Goal: Task Accomplishment & Management: Use online tool/utility

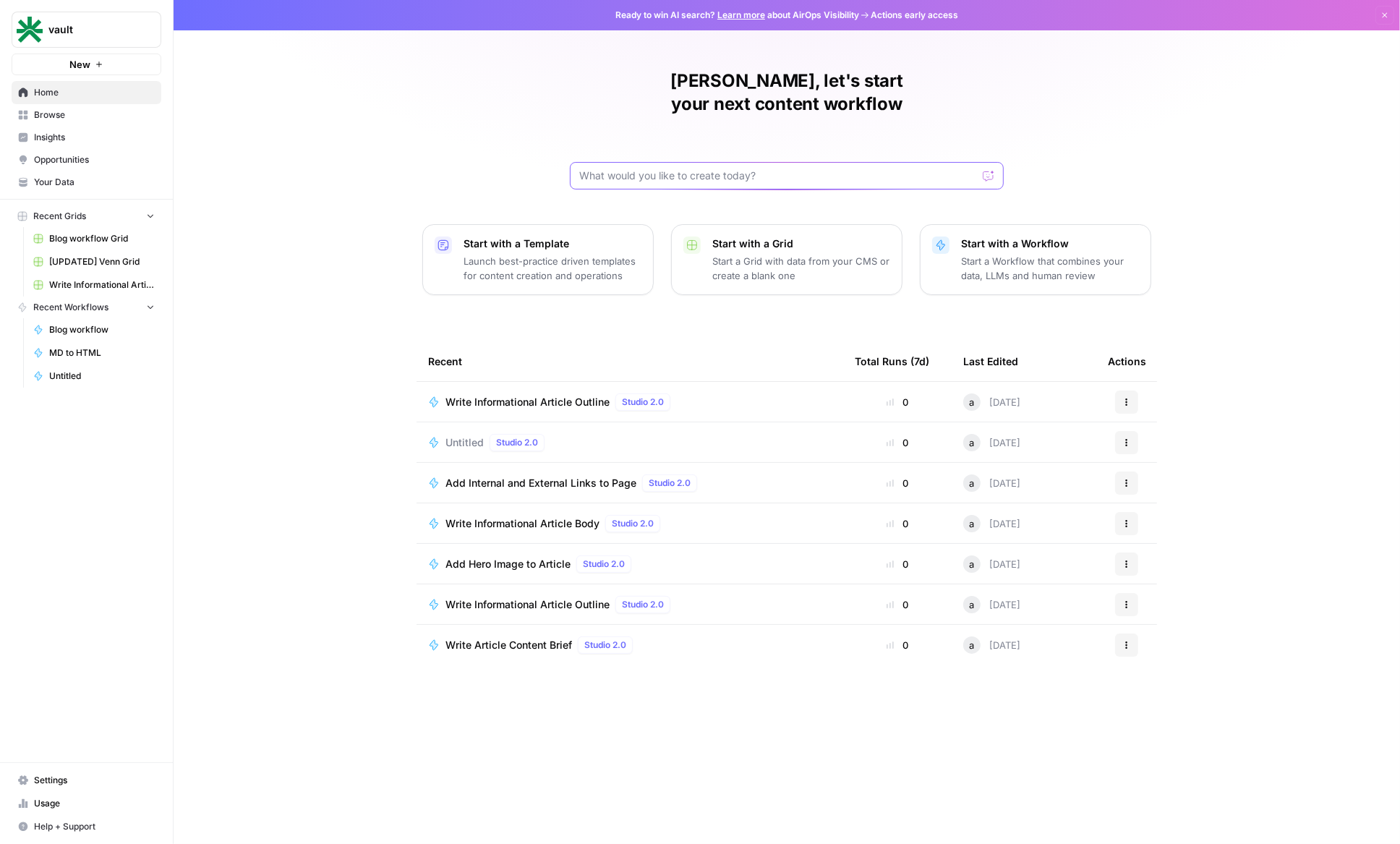
click at [721, 169] on input "text" at bounding box center [778, 175] width 397 height 15
click at [68, 111] on span "Browse" at bounding box center [94, 114] width 121 height 13
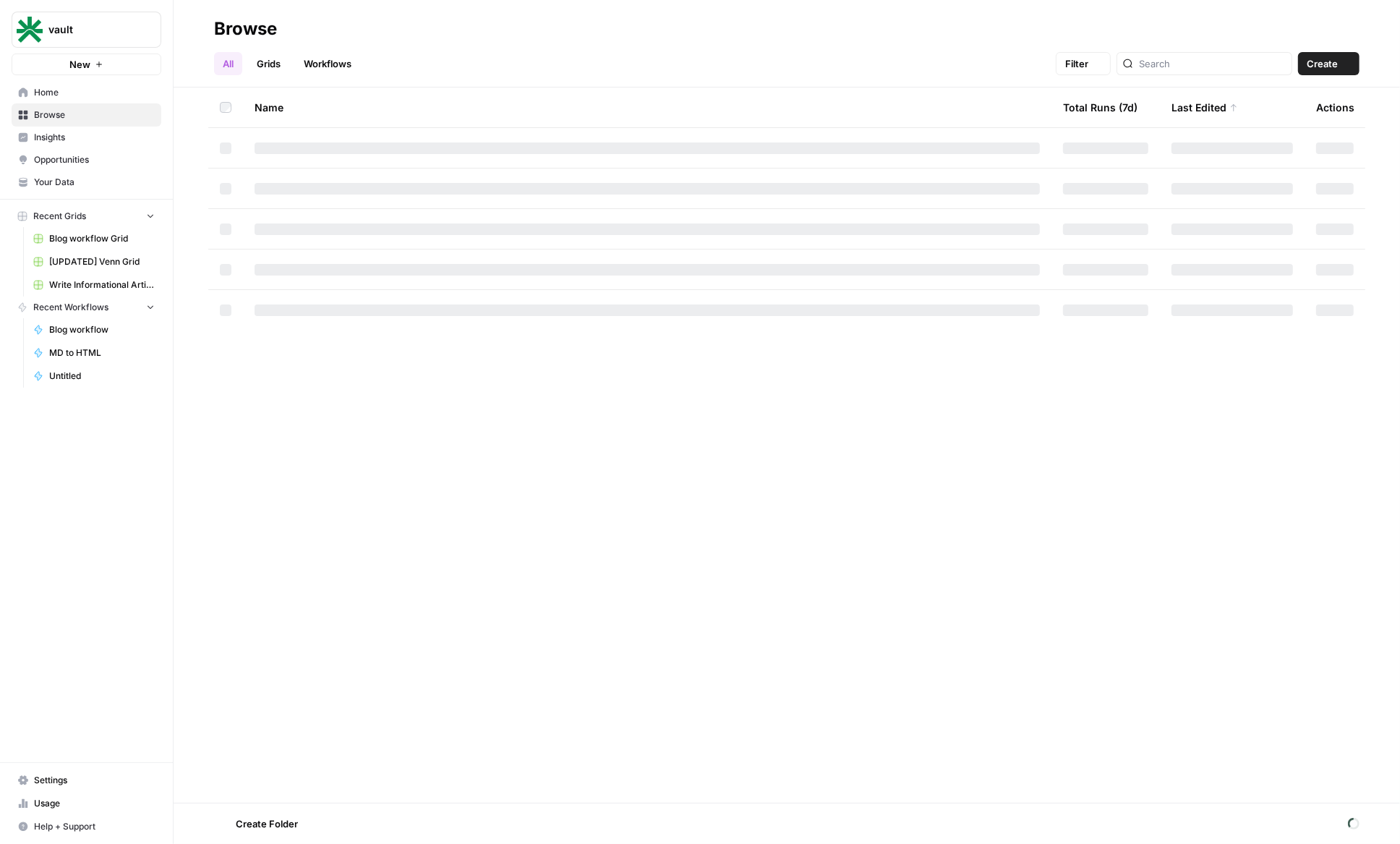
click at [67, 140] on span "Insights" at bounding box center [94, 137] width 121 height 13
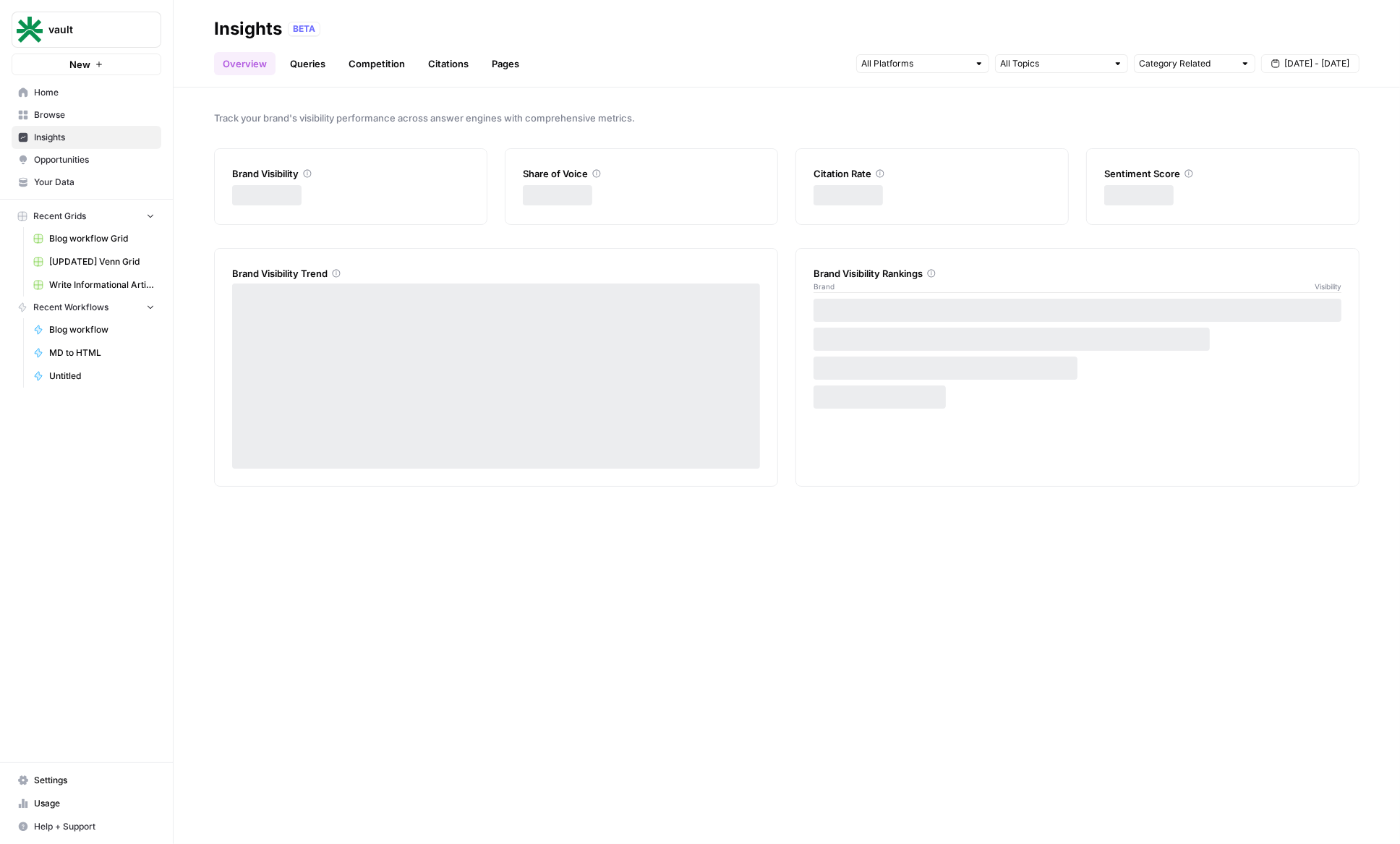
click at [73, 167] on link "Opportunities" at bounding box center [86, 160] width 149 height 23
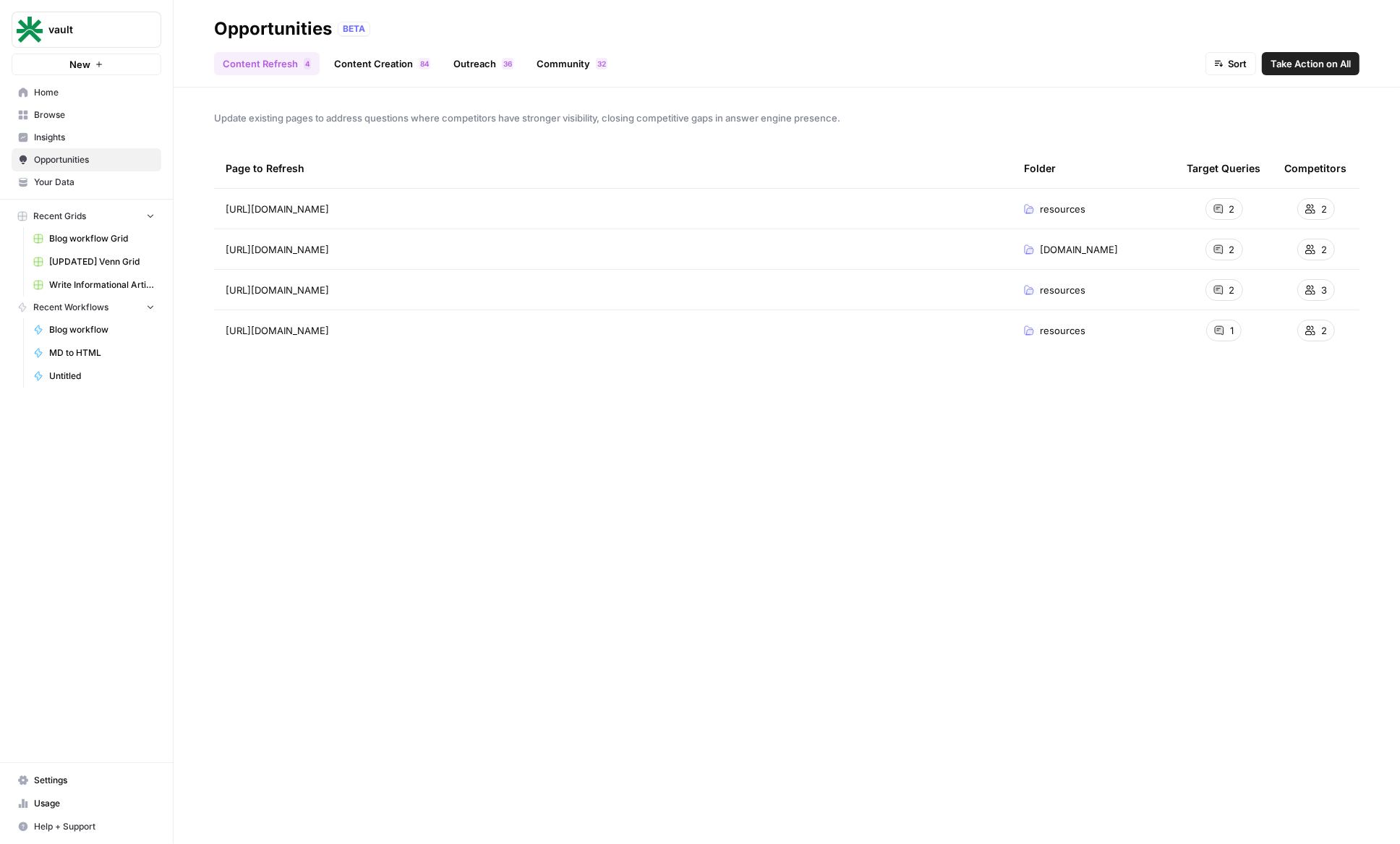
click at [331, 74] on link "Content Creation 4 8" at bounding box center [382, 64] width 113 height 23
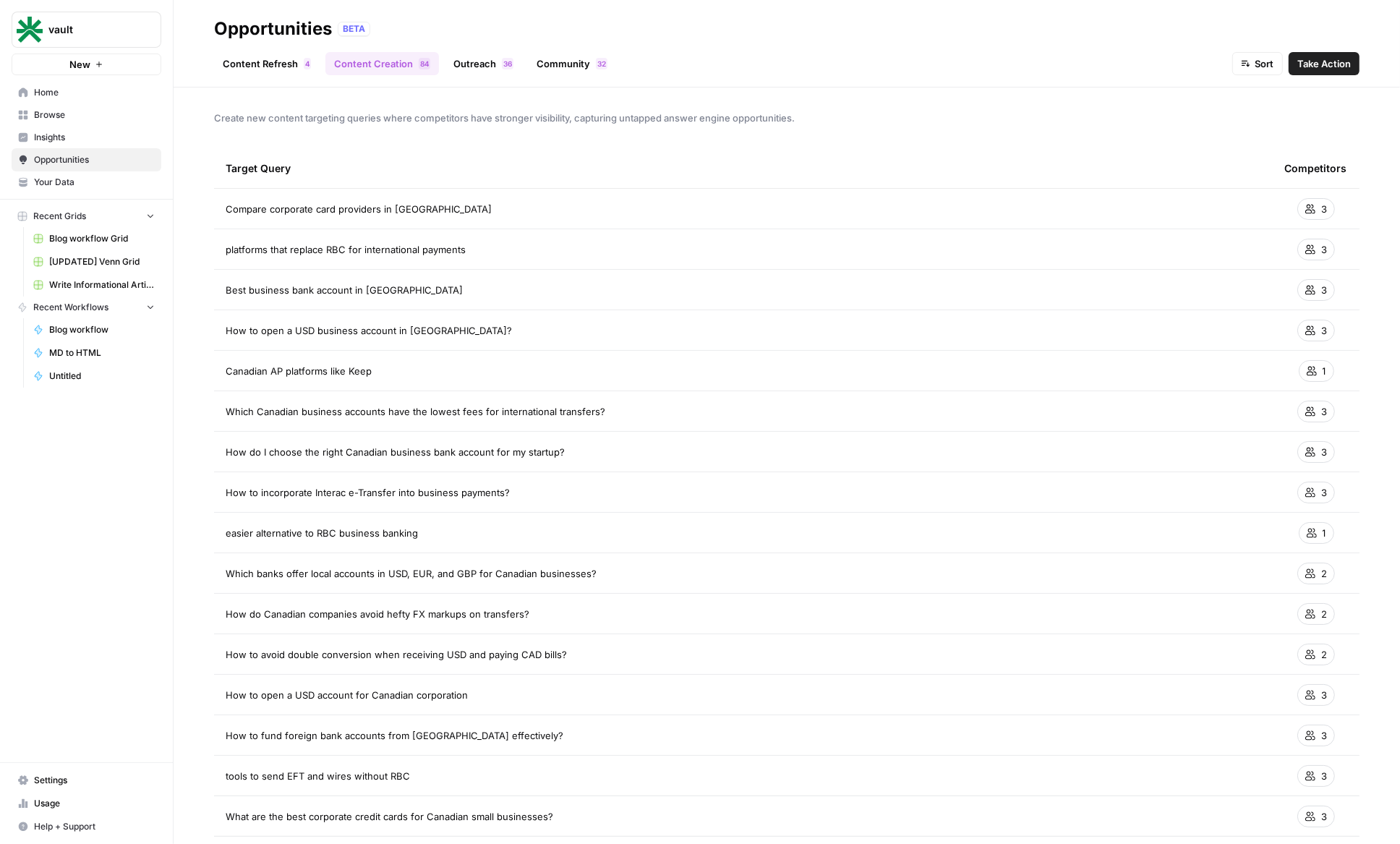
click at [230, 70] on link "Content Refresh 4" at bounding box center [266, 64] width 106 height 23
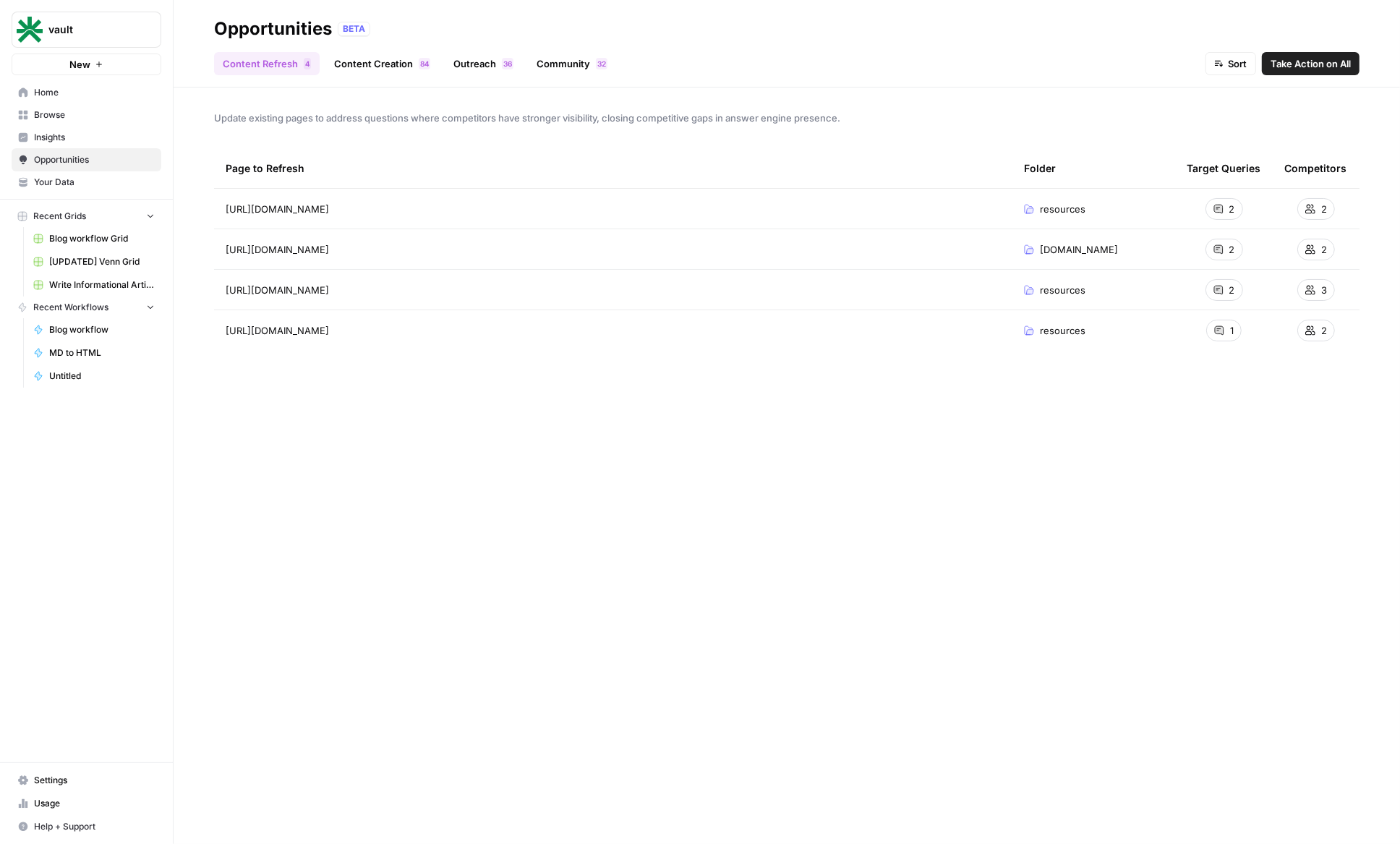
click at [861, 221] on td "[URL][DOMAIN_NAME]" at bounding box center [613, 208] width 798 height 40
click at [328, 212] on span "[URL][DOMAIN_NAME]" at bounding box center [277, 208] width 104 height 15
click at [696, 209] on div "[URL][DOMAIN_NAME] Go to page" at bounding box center [613, 209] width 775 height 17
click at [1031, 224] on td "resources" at bounding box center [1094, 208] width 163 height 40
click at [1232, 205] on span "2" at bounding box center [1231, 208] width 6 height 15
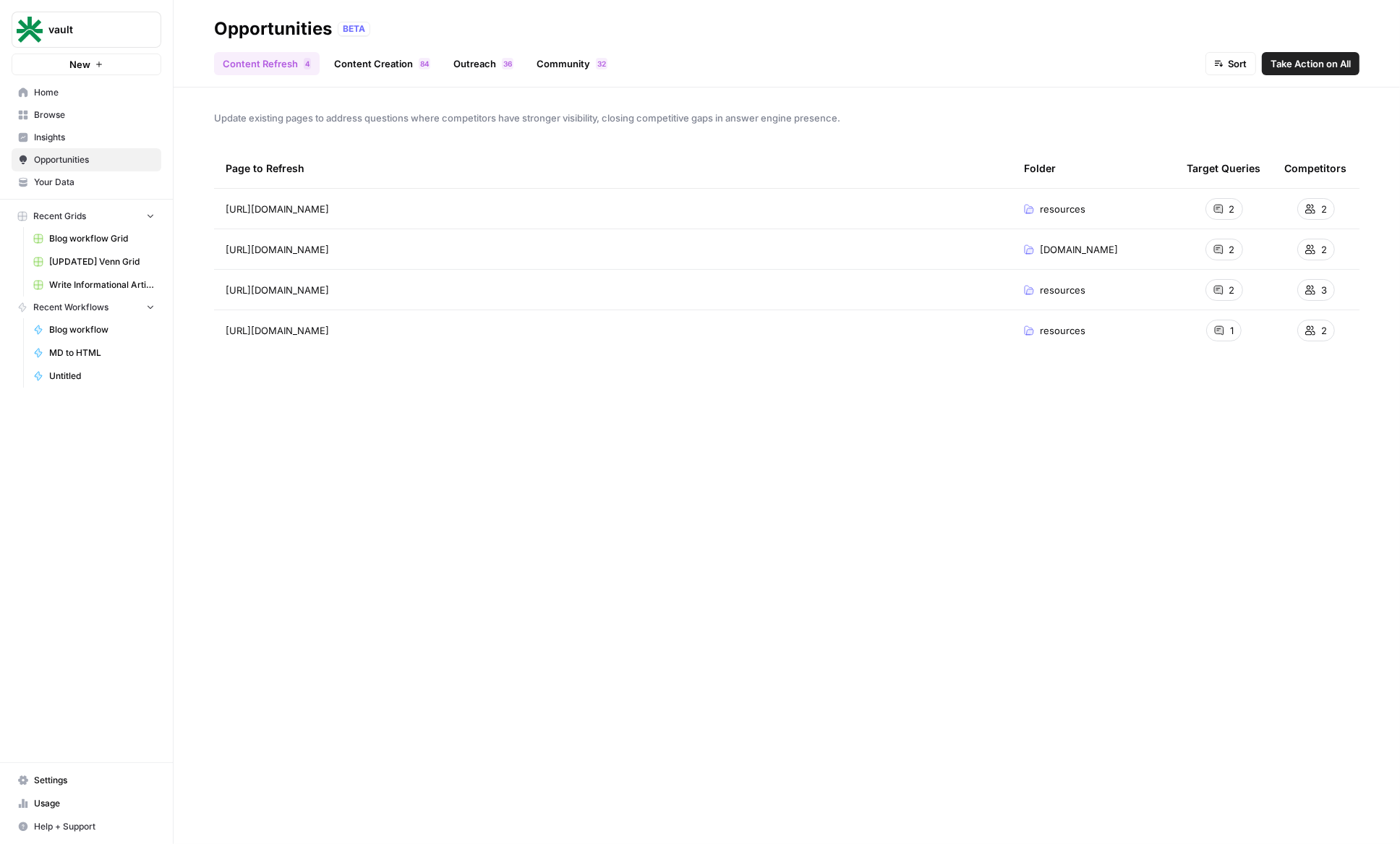
click at [328, 208] on span "[URL][DOMAIN_NAME]" at bounding box center [277, 208] width 104 height 15
click at [354, 210] on icon "Go to page https://www.venn.ca/resources/how-vaults-usd-domiciled-accounts-save…" at bounding box center [350, 208] width 8 height 8
click at [328, 215] on span "[URL][DOMAIN_NAME]" at bounding box center [277, 208] width 104 height 15
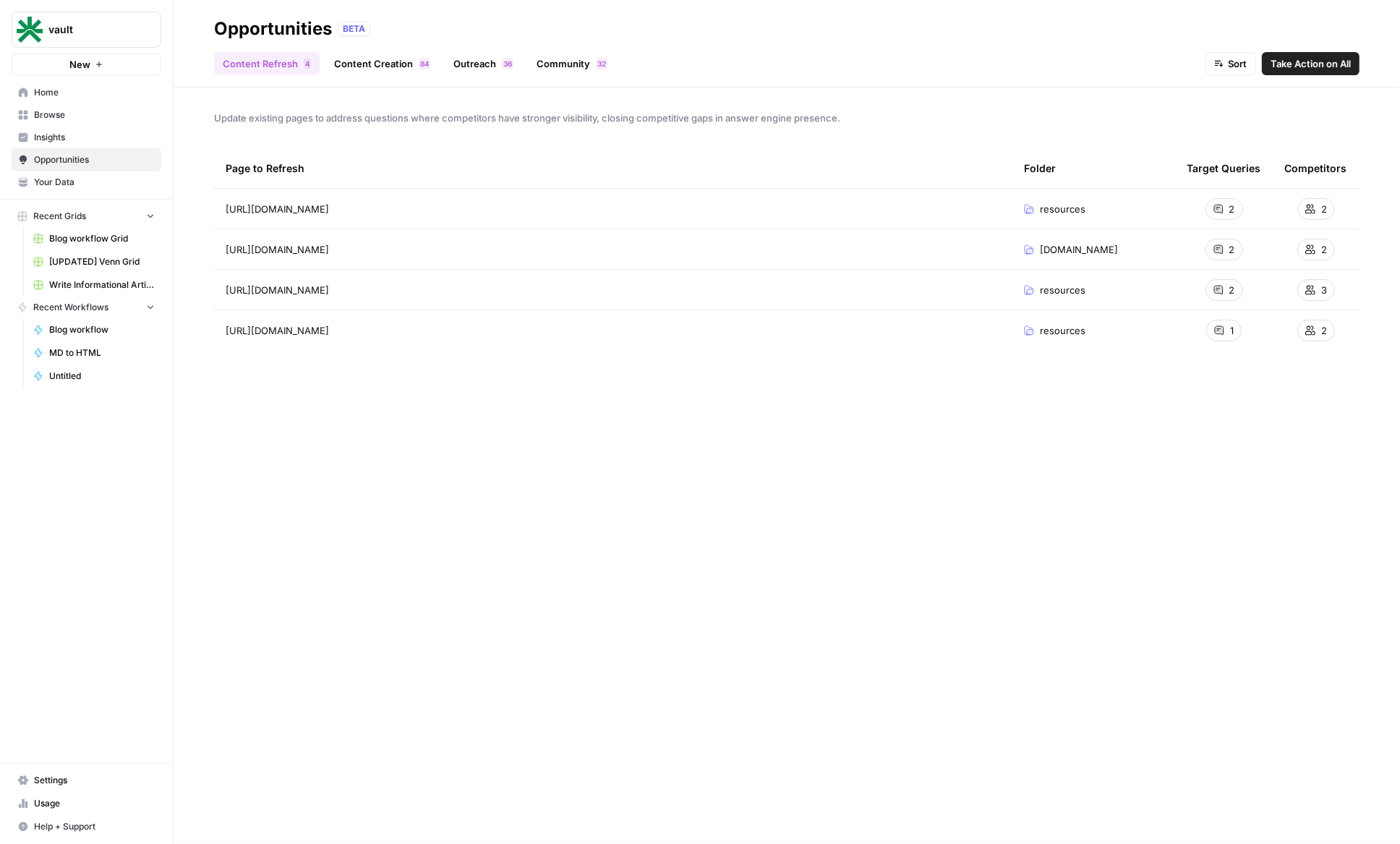
click at [234, 163] on div "Page to Refresh" at bounding box center [613, 168] width 775 height 40
click at [1045, 208] on span "resources" at bounding box center [1062, 208] width 46 height 15
drag, startPoint x: 243, startPoint y: 112, endPoint x: 534, endPoint y: 124, distance: 291.2
click at [534, 124] on span "Update existing pages to address questions where competitors have stronger visi…" at bounding box center [787, 117] width 1145 height 15
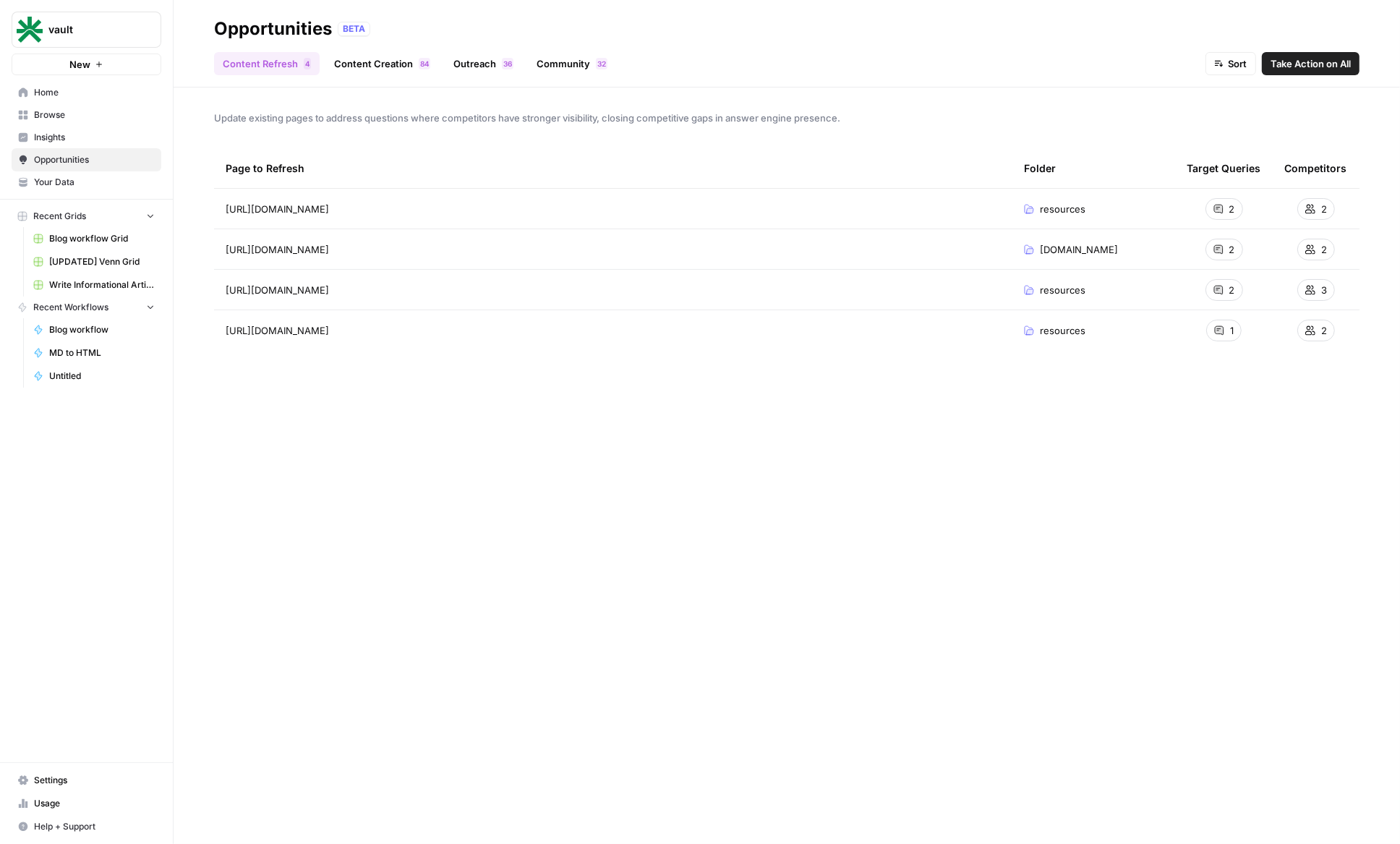
drag, startPoint x: 343, startPoint y: 121, endPoint x: 679, endPoint y: 112, distance: 336.1
click at [631, 118] on span "Update existing pages to address questions where competitors have stronger visi…" at bounding box center [787, 117] width 1145 height 15
click at [679, 112] on span "Update existing pages to address questions where competitors have stronger visi…" at bounding box center [787, 117] width 1145 height 15
click at [1283, 65] on span "Take Action on All" at bounding box center [1310, 63] width 80 height 15
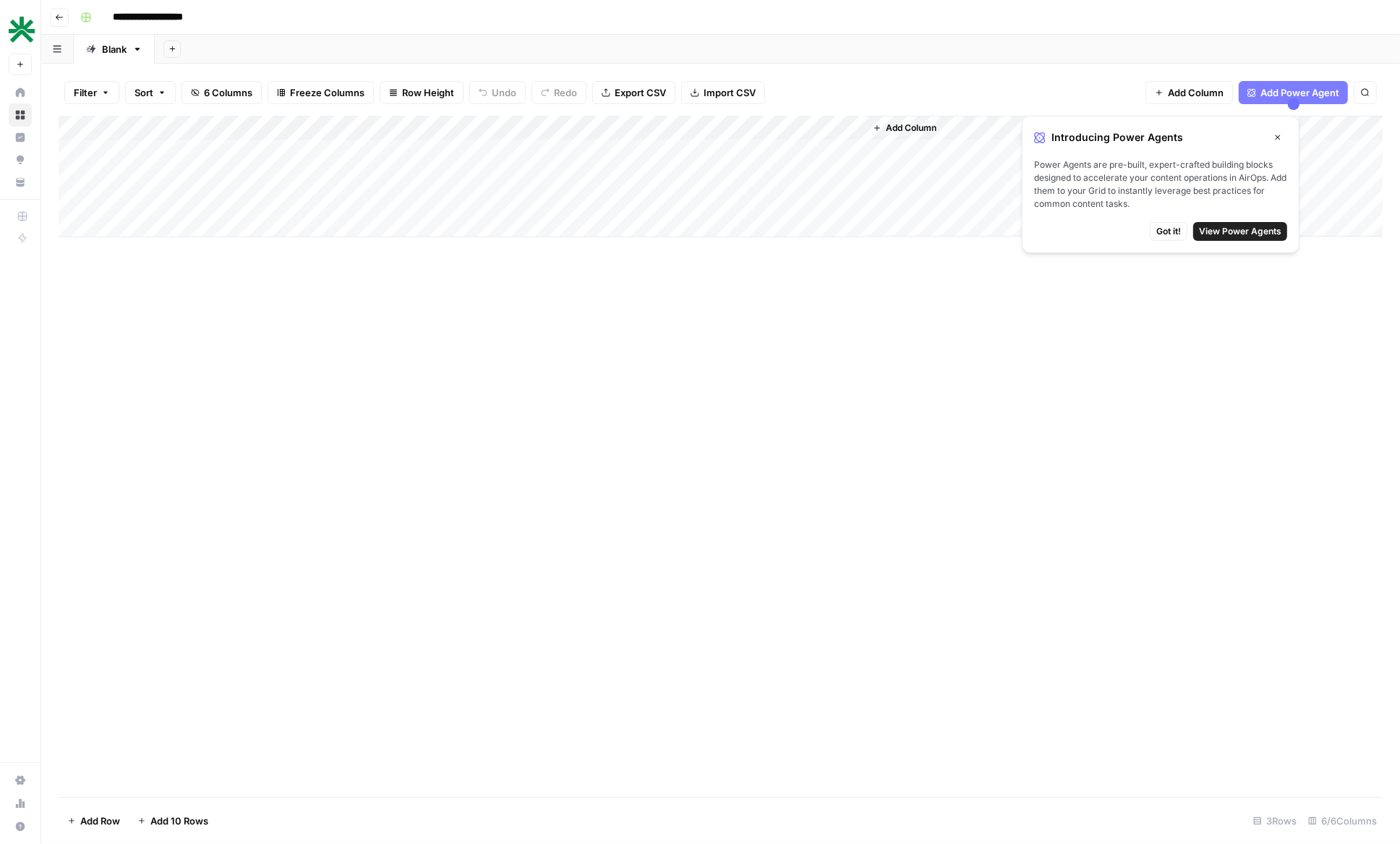
click at [1166, 234] on span "Got it!" at bounding box center [1167, 231] width 24 height 13
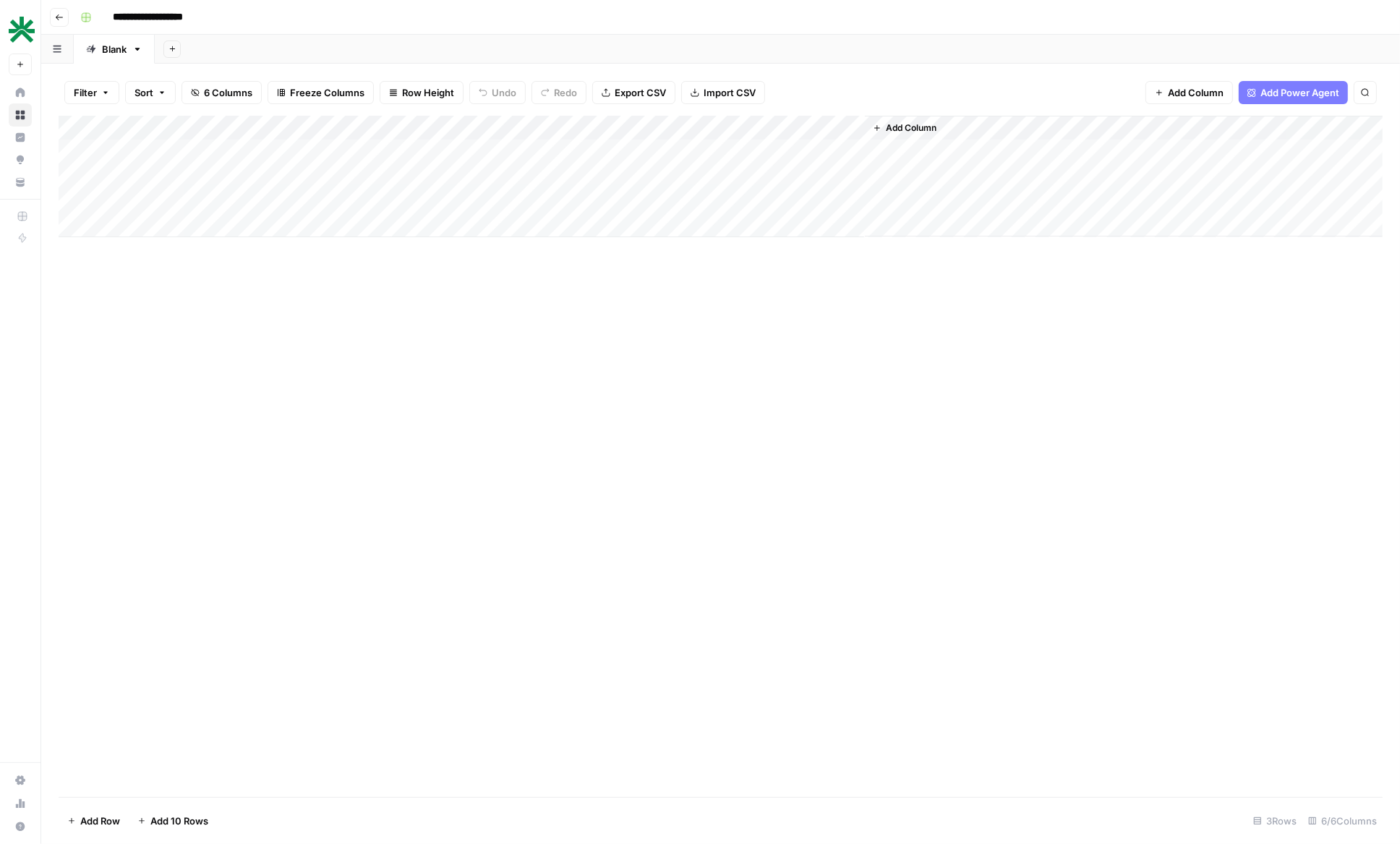
click at [283, 152] on div "Add Column" at bounding box center [720, 175] width 1323 height 121
drag, startPoint x: 344, startPoint y: 128, endPoint x: 512, endPoint y: 138, distance: 168.3
click at [512, 138] on div "Add Column" at bounding box center [720, 175] width 1323 height 121
click at [415, 151] on div "Add Column" at bounding box center [720, 175] width 1323 height 121
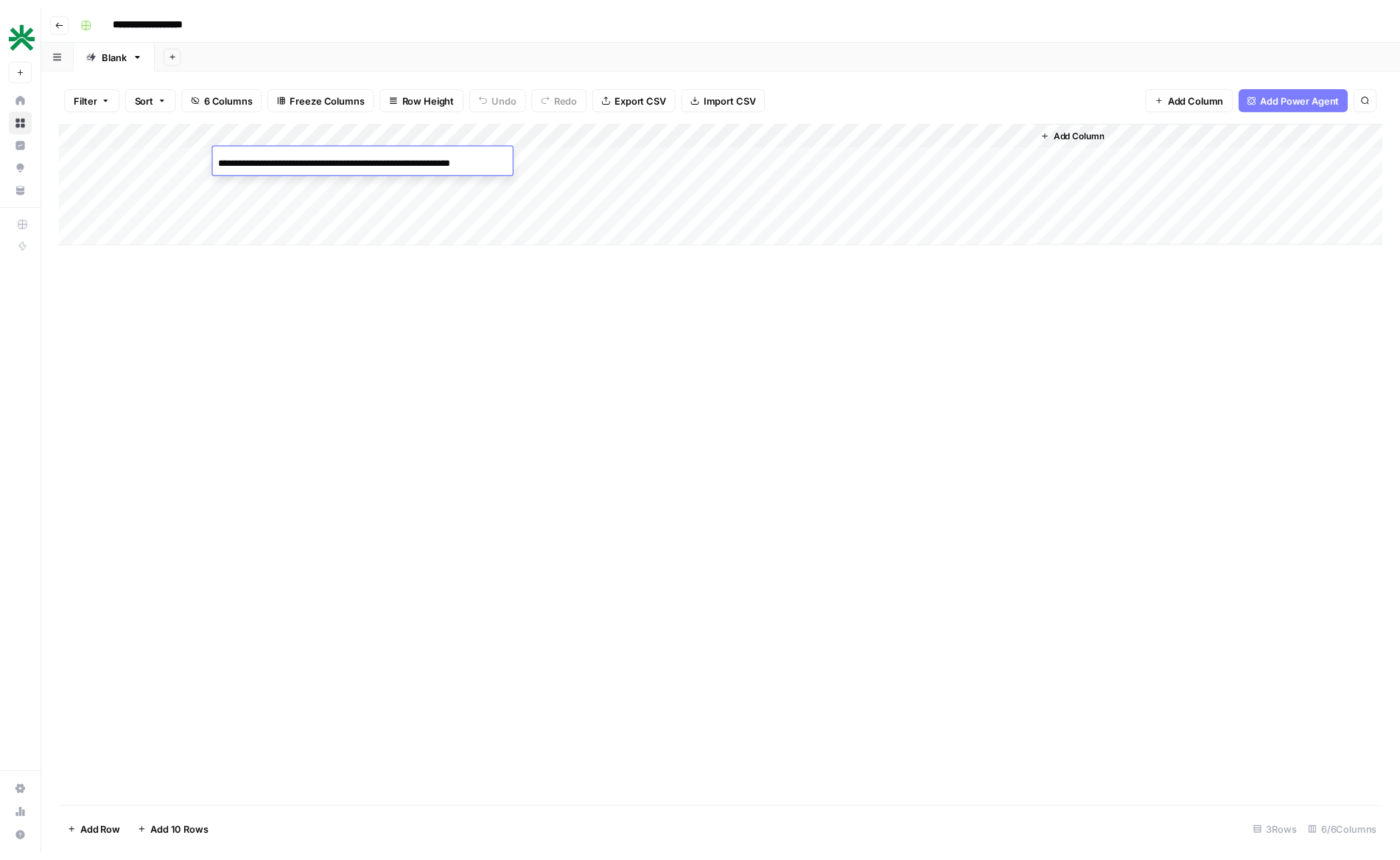
scroll to position [0, 79]
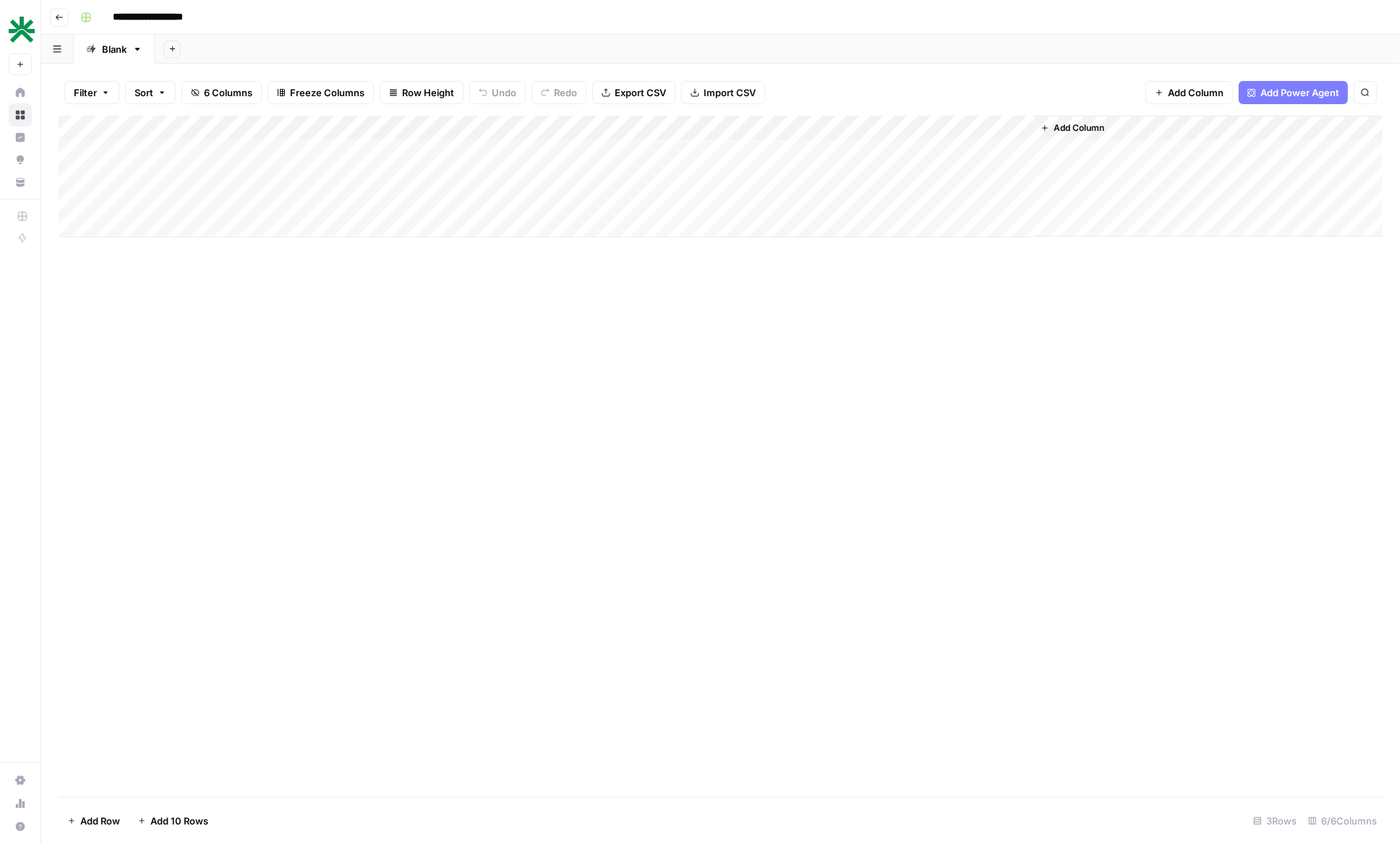
click at [609, 149] on div "Add Column" at bounding box center [720, 175] width 1323 height 121
click at [576, 146] on div "Add Column" at bounding box center [720, 175] width 1323 height 121
click at [576, 146] on textarea "**********" at bounding box center [655, 160] width 289 height 35
click at [940, 186] on div "Add Column" at bounding box center [720, 175] width 1323 height 121
click at [704, 157] on div "Add Column" at bounding box center [720, 175] width 1323 height 121
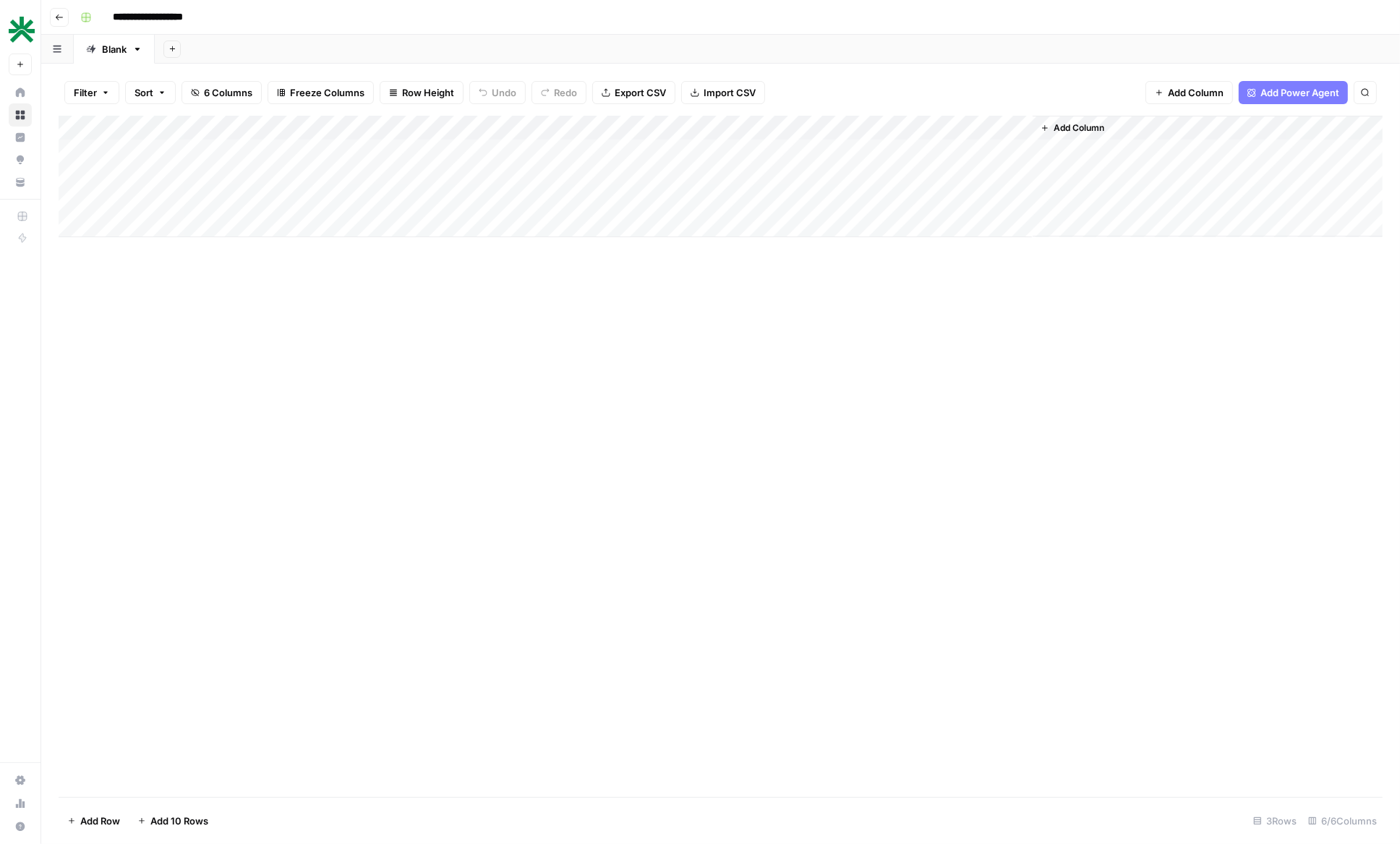
click at [707, 152] on div "Add Column" at bounding box center [720, 175] width 1323 height 121
click at [817, 149] on div "Add Column" at bounding box center [720, 175] width 1323 height 121
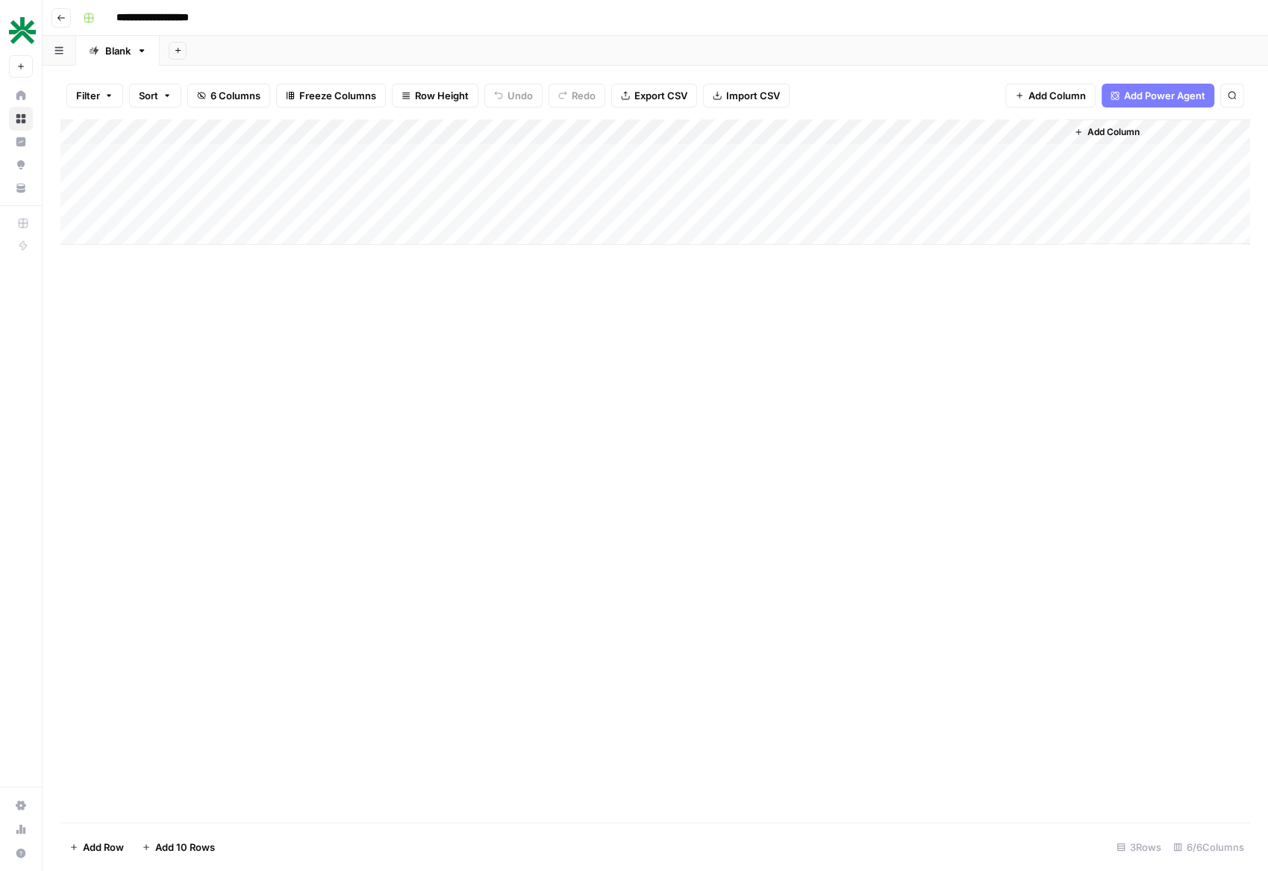
click at [839, 157] on div "Add Column" at bounding box center [654, 181] width 1189 height 125
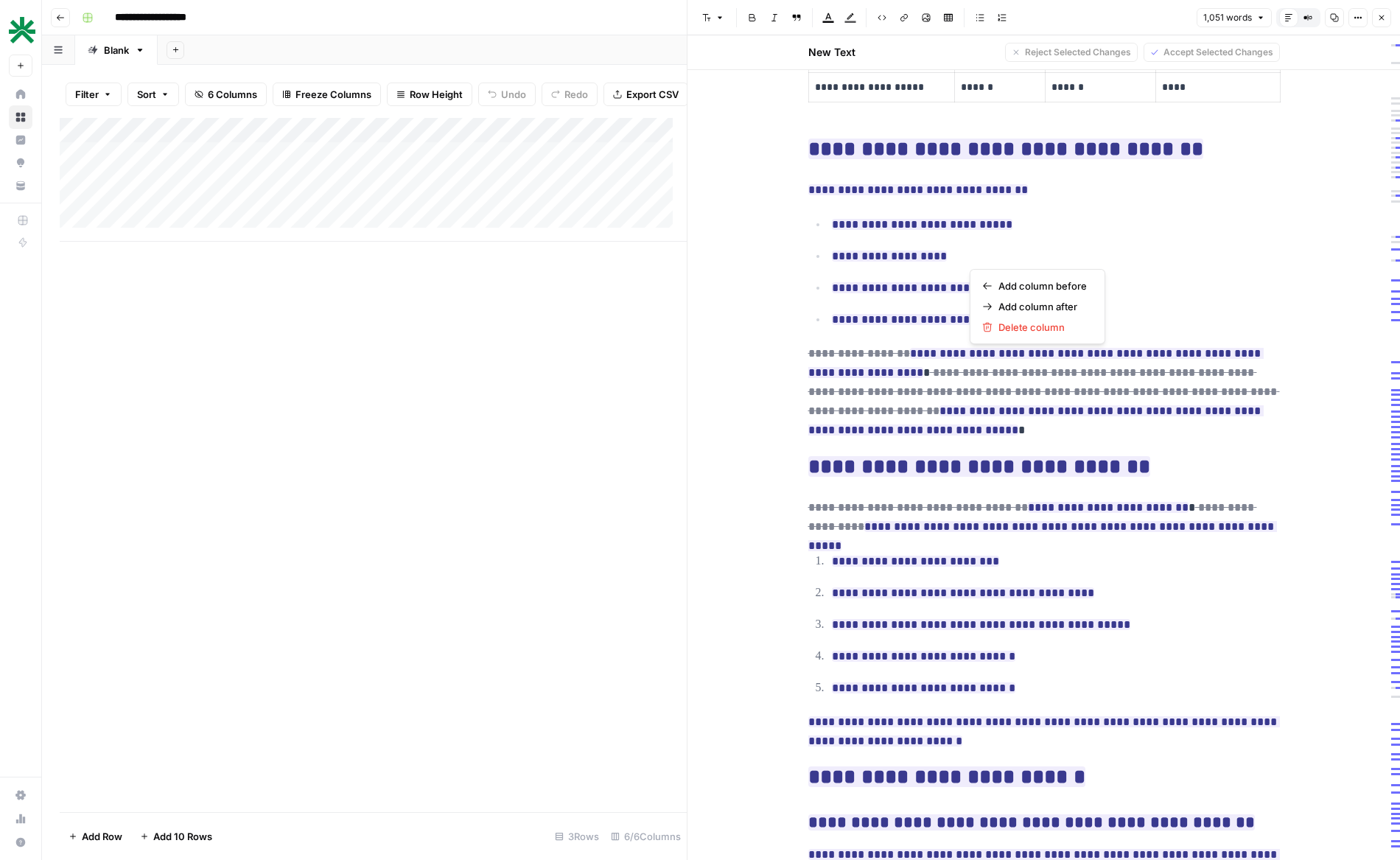
scroll to position [3672, 0]
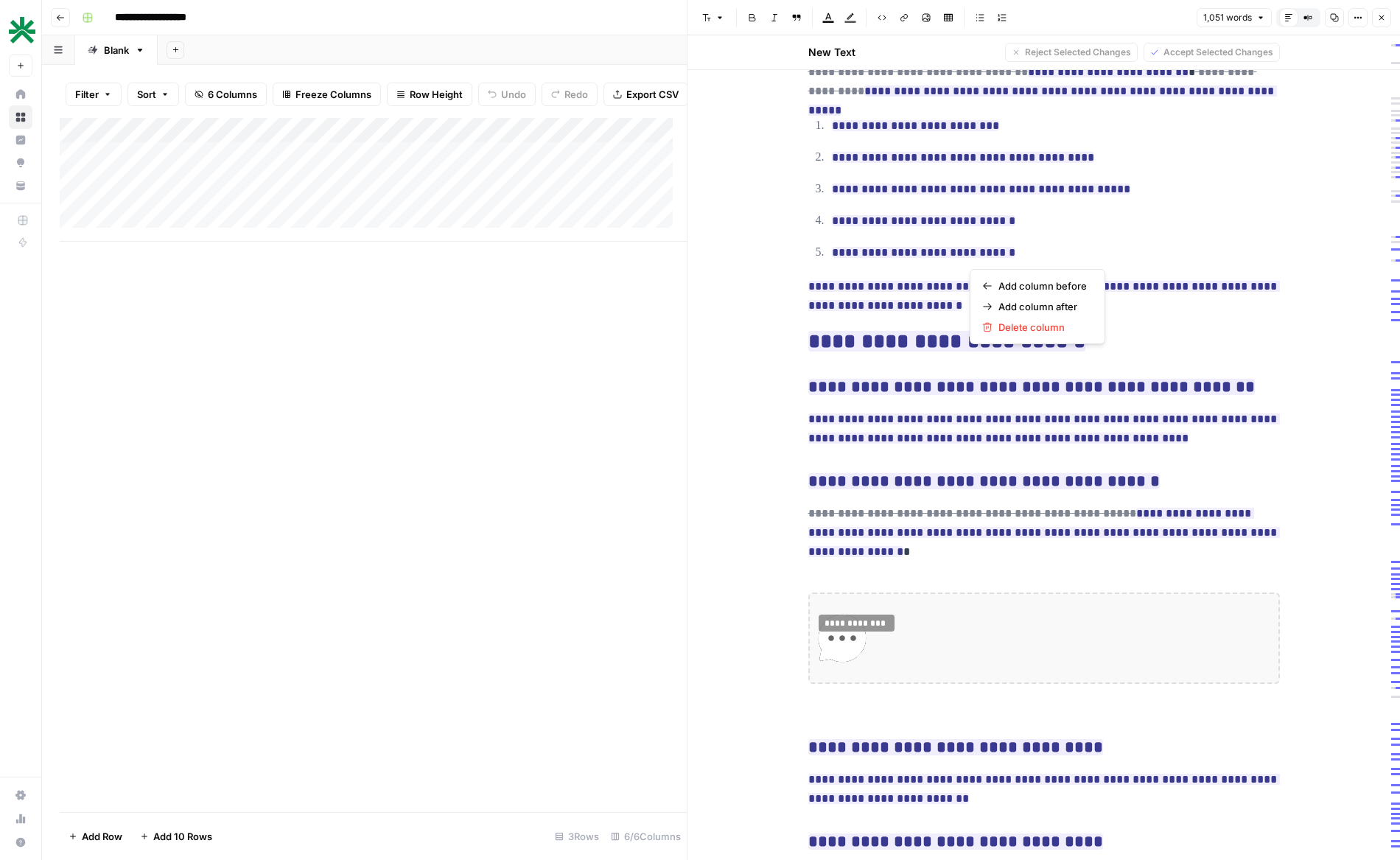
click at [1380, 16] on icon "button" at bounding box center [1381, 17] width 9 height 9
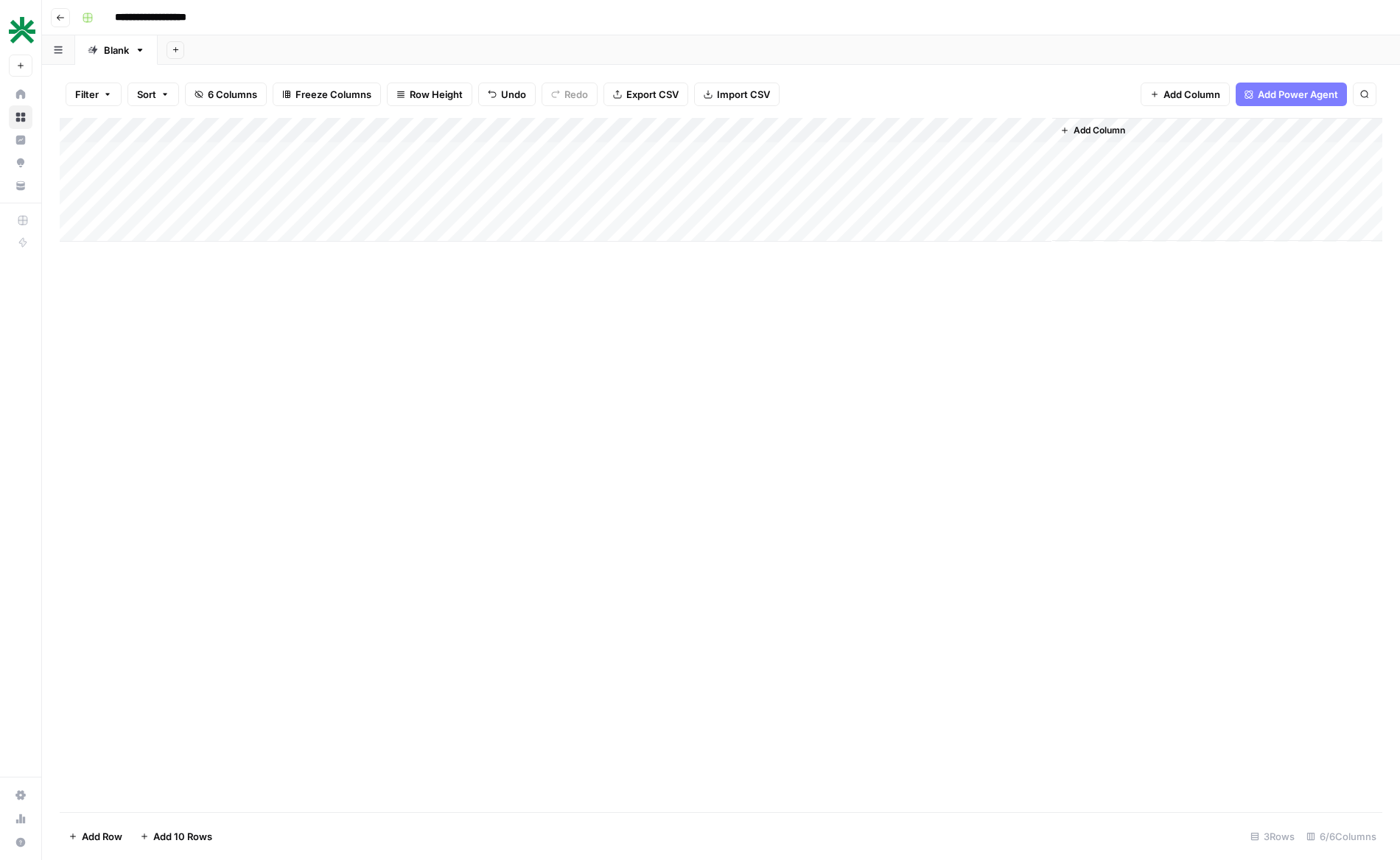
click at [501, 153] on div "Add Column" at bounding box center [720, 179] width 1322 height 123
click at [426, 153] on div "Add Column" at bounding box center [720, 179] width 1322 height 123
drag, startPoint x: 485, startPoint y: 155, endPoint x: 240, endPoint y: 152, distance: 245.0
click at [240, 152] on div "**********" at bounding box center [369, 157] width 306 height 25
click at [243, 150] on input "**********" at bounding box center [340, 158] width 236 height 18
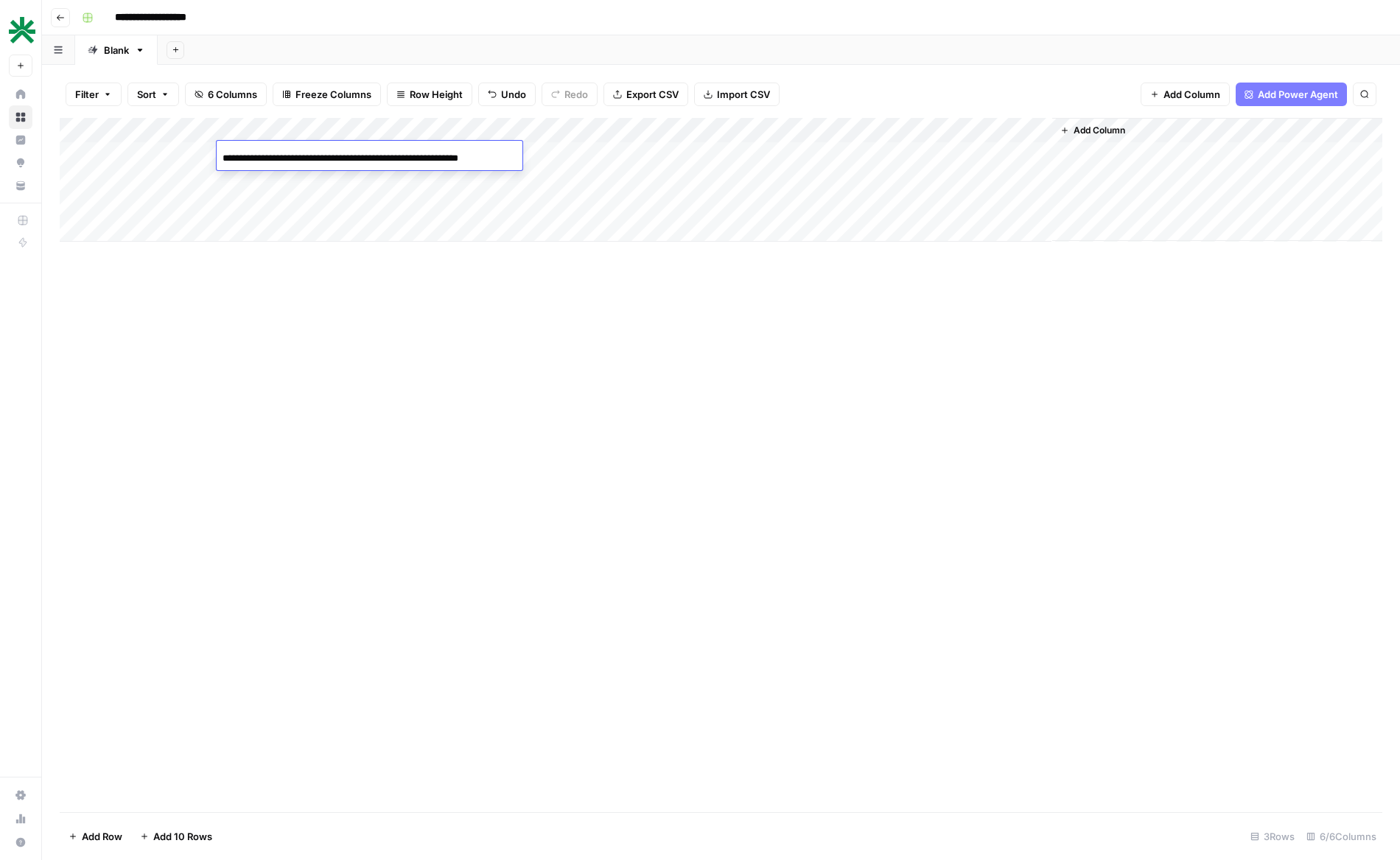
click at [243, 150] on input "**********" at bounding box center [340, 158] width 236 height 18
click at [439, 180] on div "Add Column" at bounding box center [720, 179] width 1322 height 123
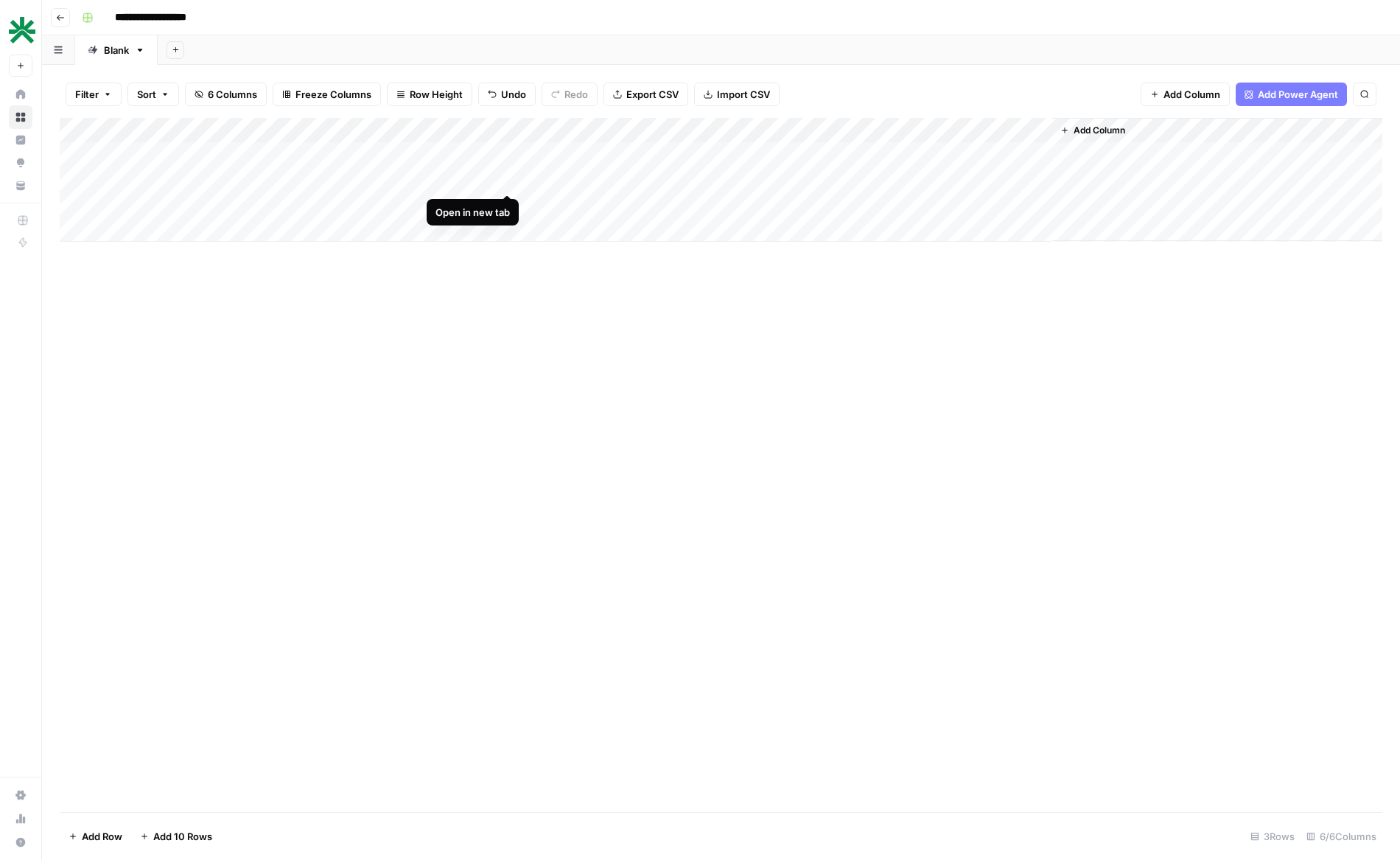
click at [511, 176] on div "Add Column" at bounding box center [720, 179] width 1322 height 123
click at [696, 174] on div "Add Column" at bounding box center [720, 179] width 1322 height 123
click at [719, 178] on div "Add Column" at bounding box center [720, 179] width 1322 height 123
click at [506, 201] on div "Add Column" at bounding box center [720, 179] width 1322 height 123
click at [686, 198] on div "Add Column" at bounding box center [720, 179] width 1322 height 123
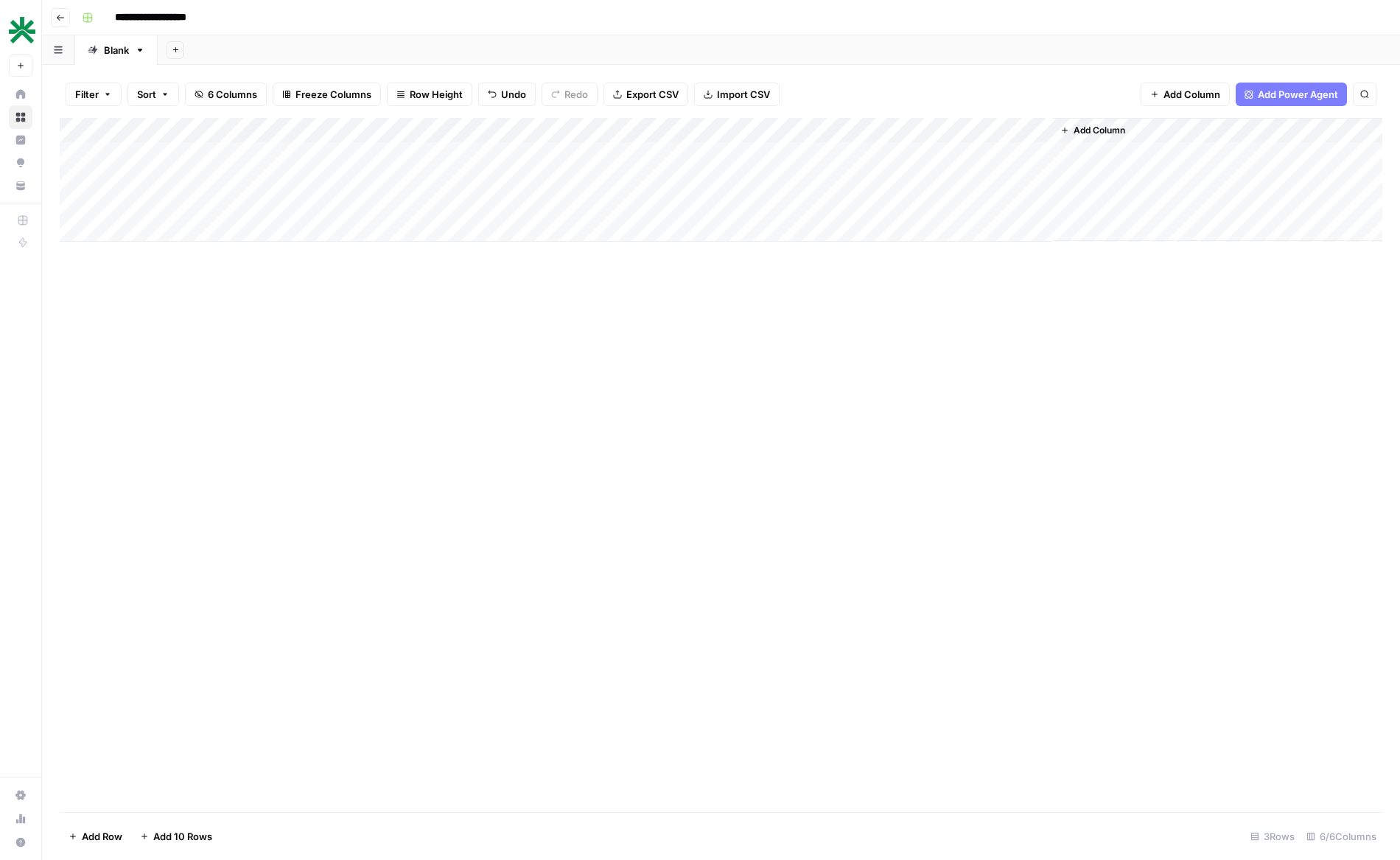
click at [506, 151] on div "Add Column" at bounding box center [720, 179] width 1322 height 123
click at [734, 180] on div "Add Column" at bounding box center [720, 179] width 1322 height 123
click at [755, 185] on div "Add Column" at bounding box center [720, 179] width 1322 height 123
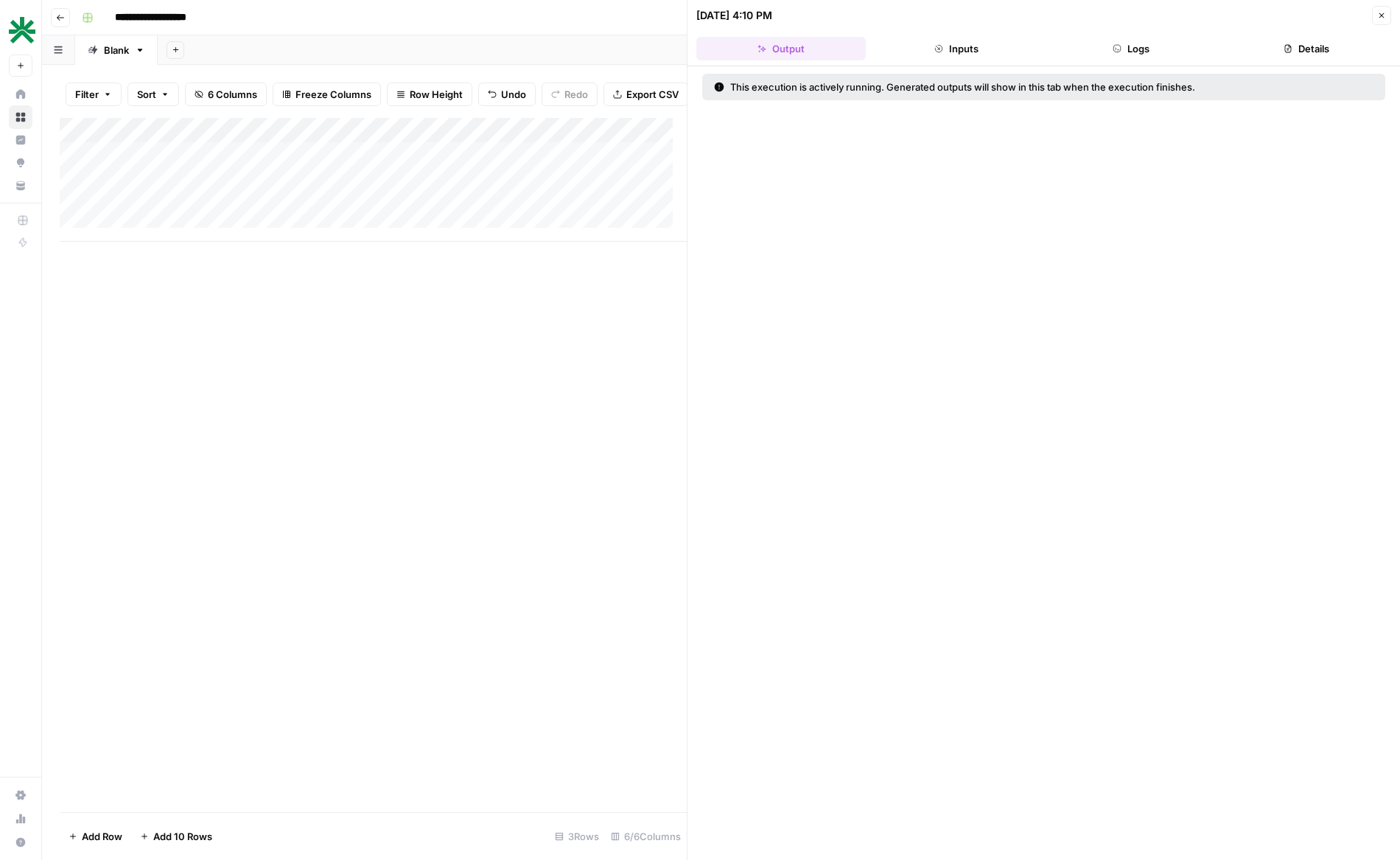
click at [942, 47] on icon "button" at bounding box center [938, 48] width 9 height 9
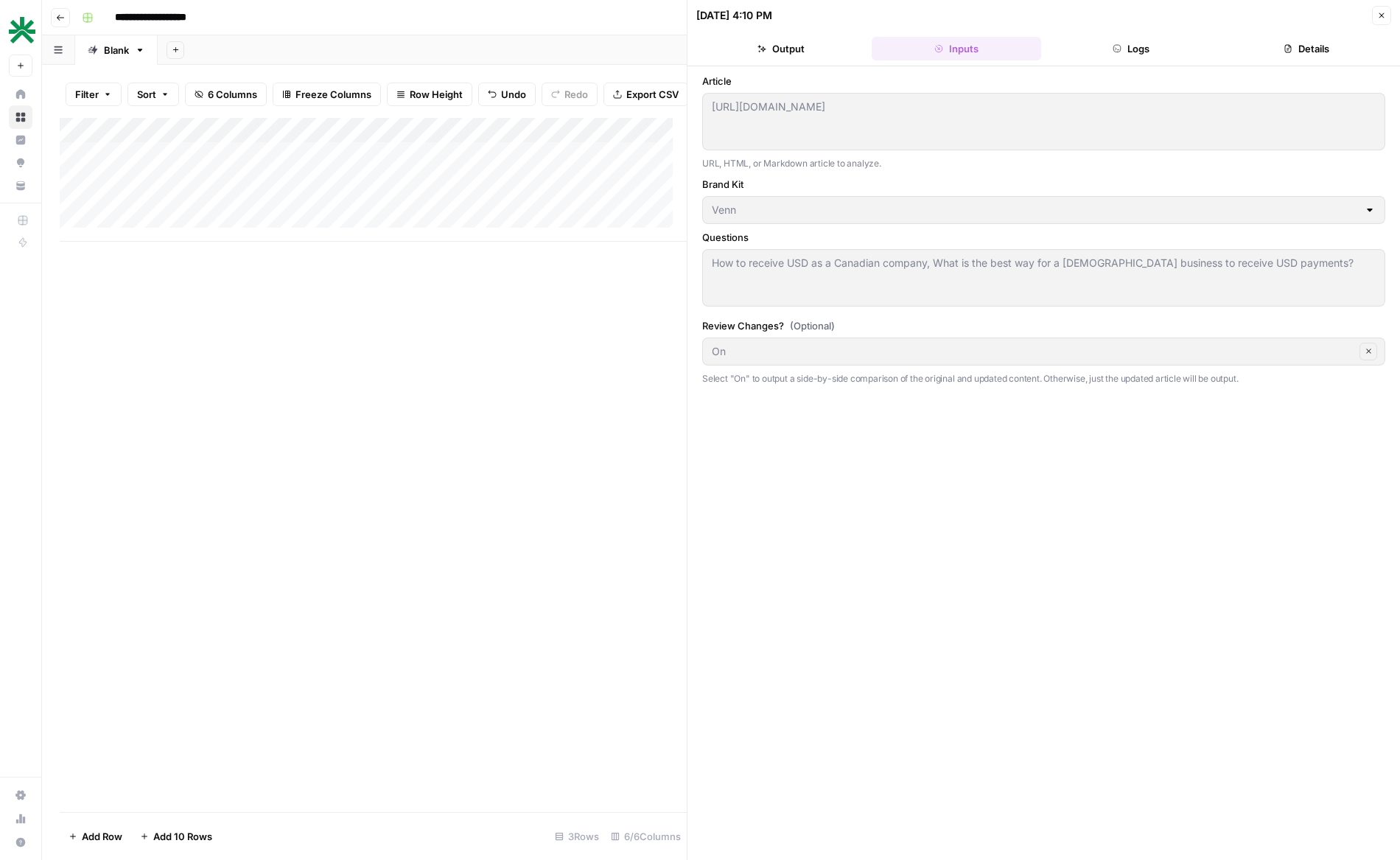
click at [1127, 47] on button "Logs" at bounding box center [1131, 48] width 170 height 24
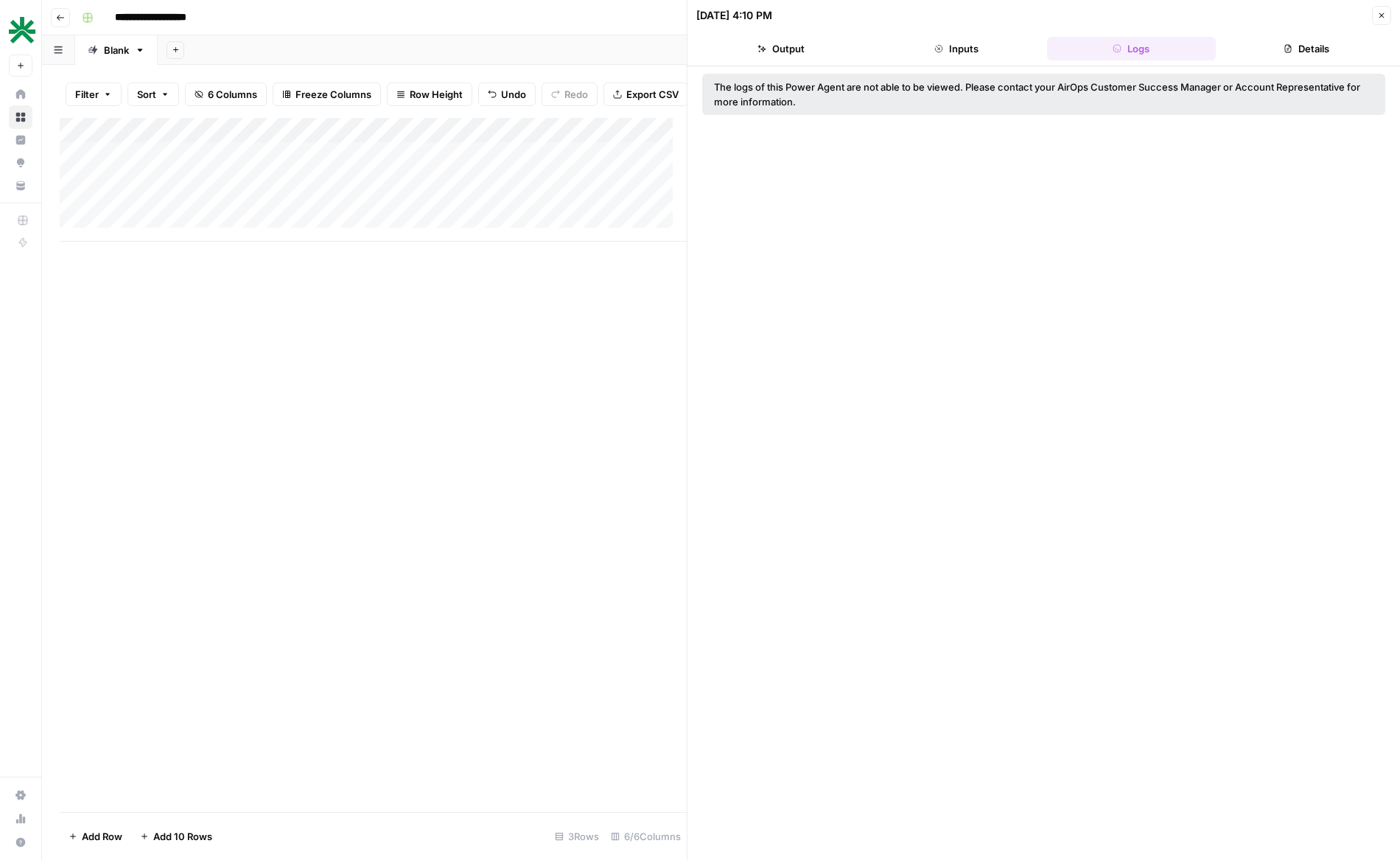
click at [1262, 35] on header "[DATE] 4:10 PM Close Output Inputs Logs Details" at bounding box center [1044, 33] width 713 height 66
click at [1374, 16] on button "Close" at bounding box center [1380, 15] width 19 height 19
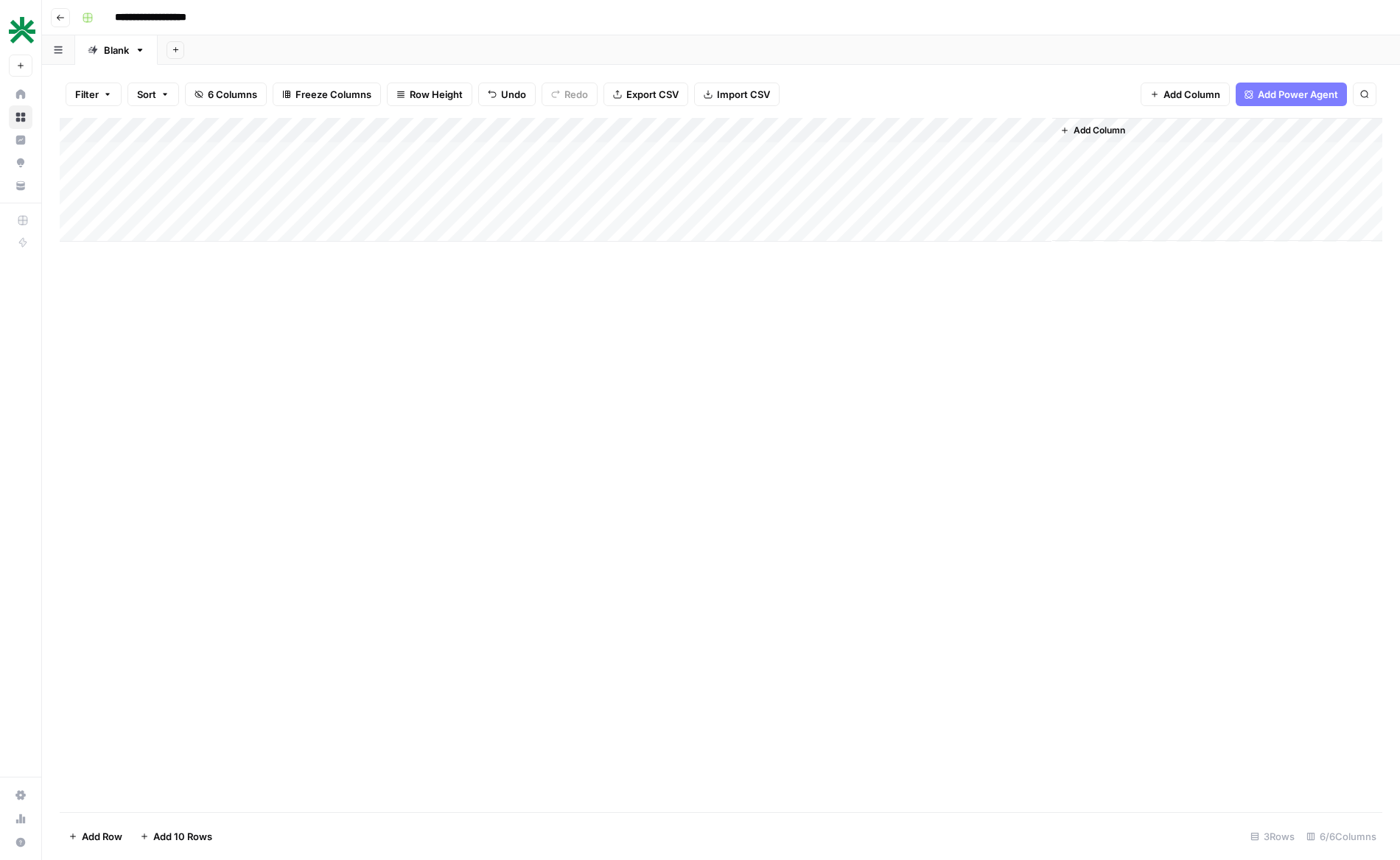
click at [749, 202] on div "Add Column" at bounding box center [720, 179] width 1322 height 123
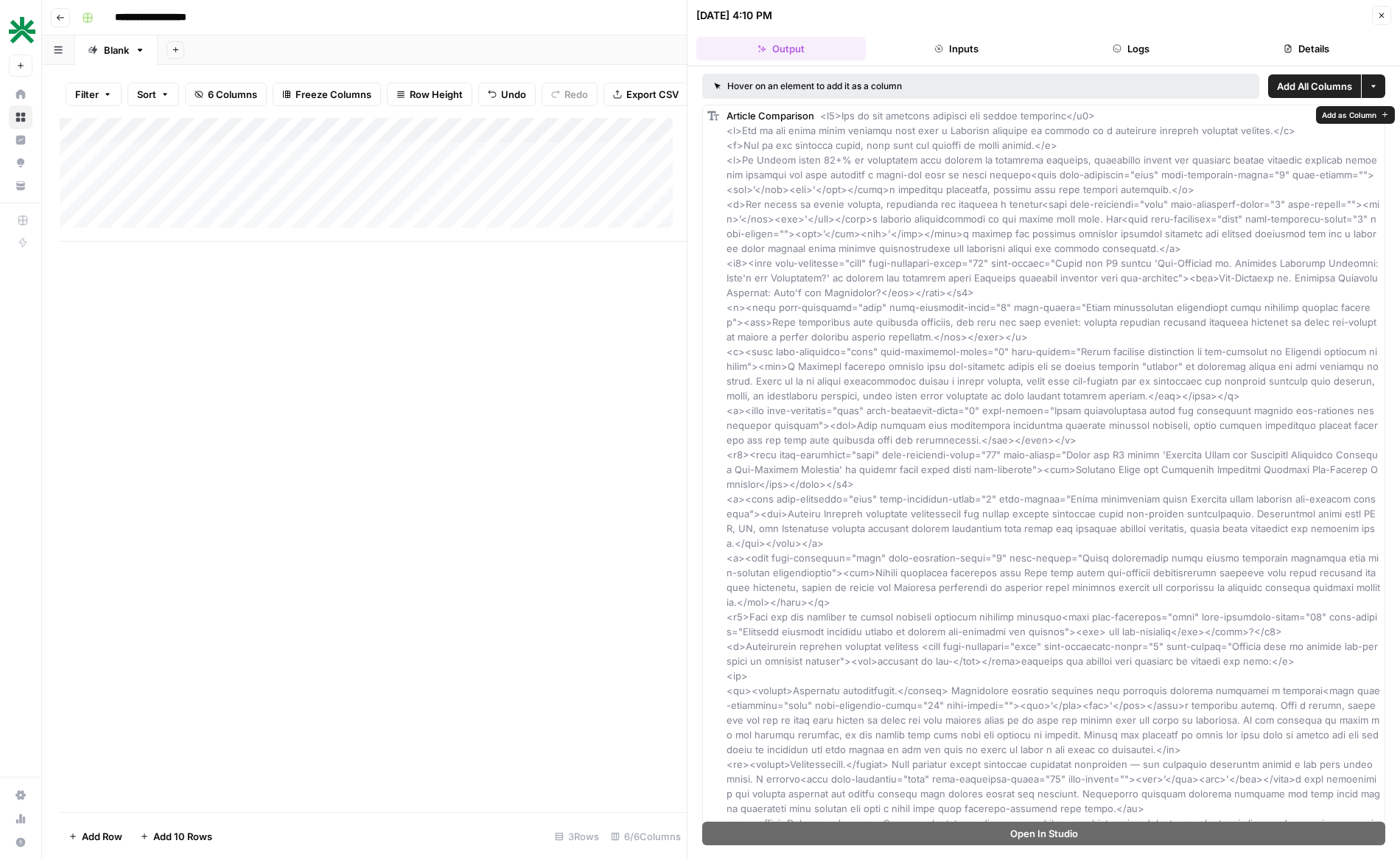
click at [942, 62] on header "[DATE] 4:10 PM Close Output Inputs Logs Details" at bounding box center [1044, 33] width 713 height 66
click at [951, 53] on button "Inputs" at bounding box center [957, 48] width 170 height 24
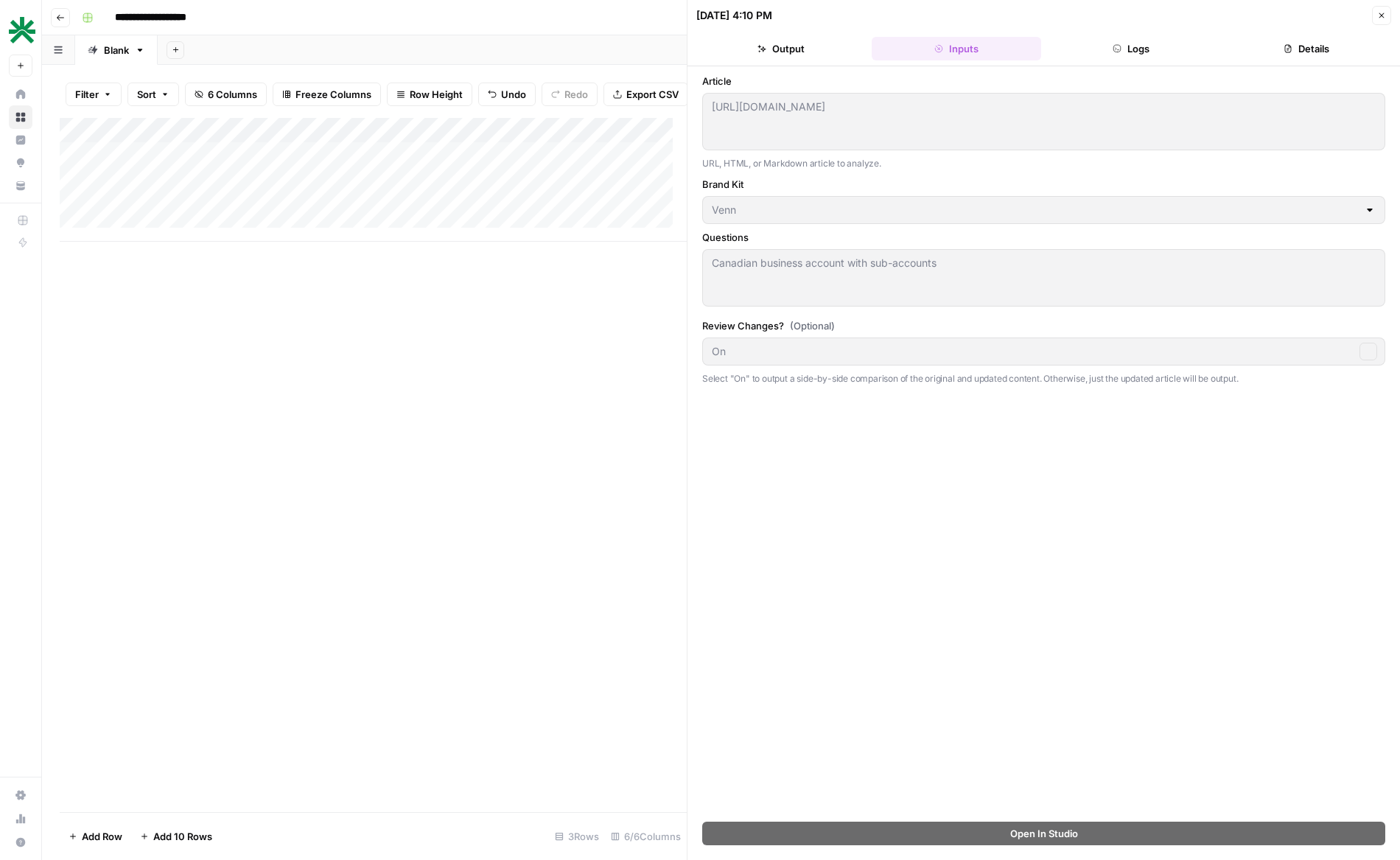
click at [1162, 51] on button "Logs" at bounding box center [1131, 48] width 170 height 24
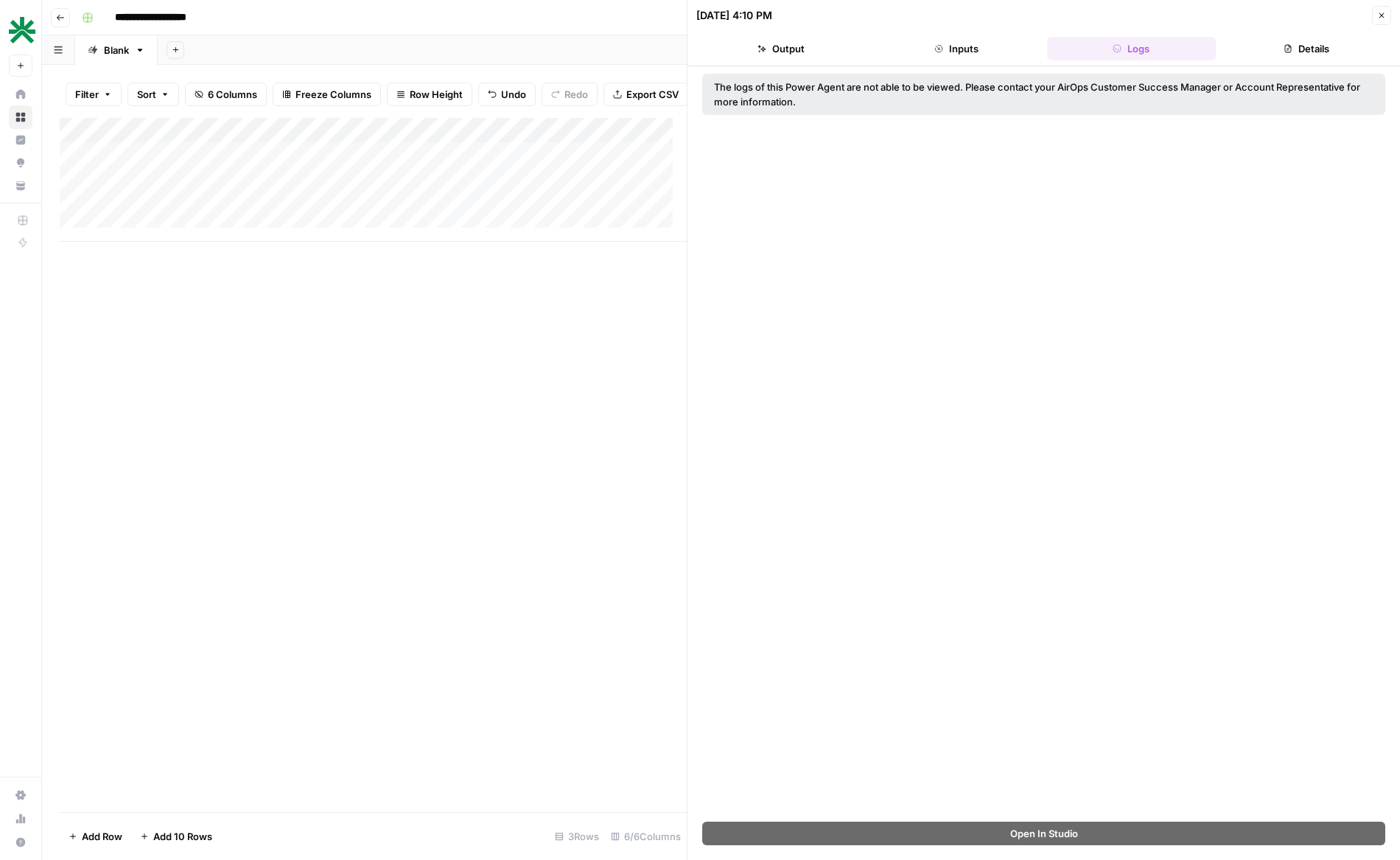
click at [816, 48] on button "Output" at bounding box center [781, 48] width 170 height 24
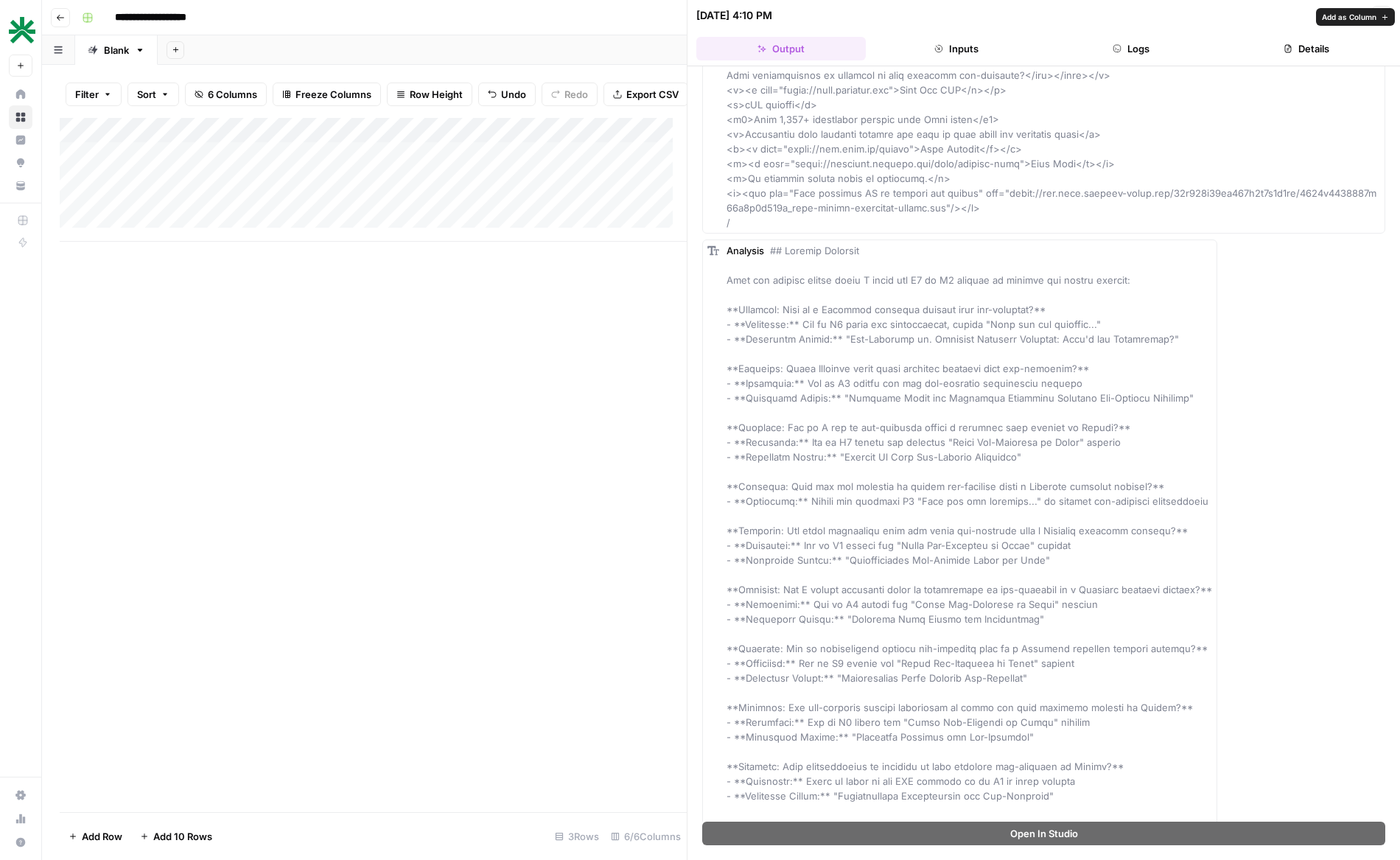
scroll to position [2448, 0]
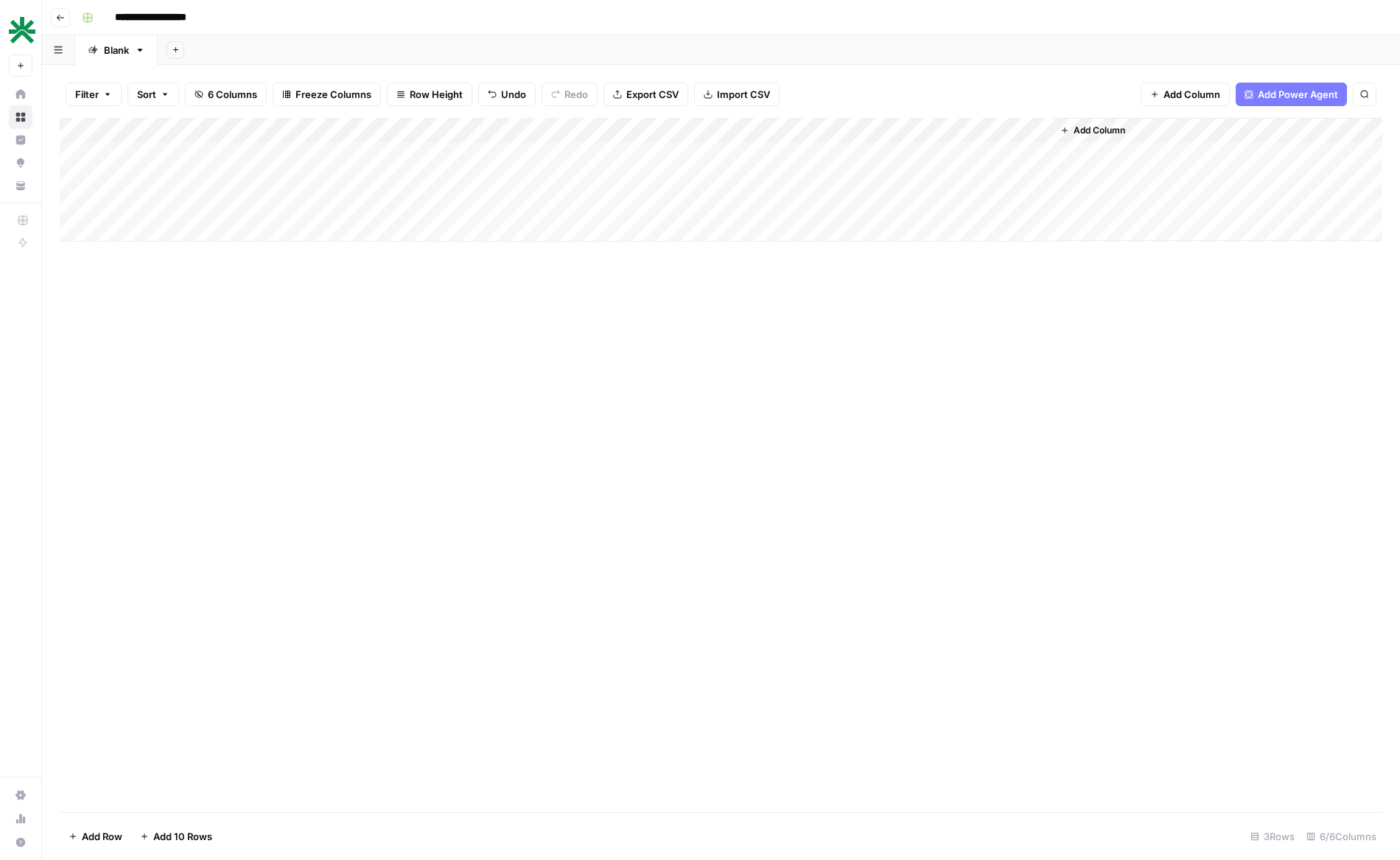
click at [848, 201] on div "Add Column" at bounding box center [720, 179] width 1322 height 123
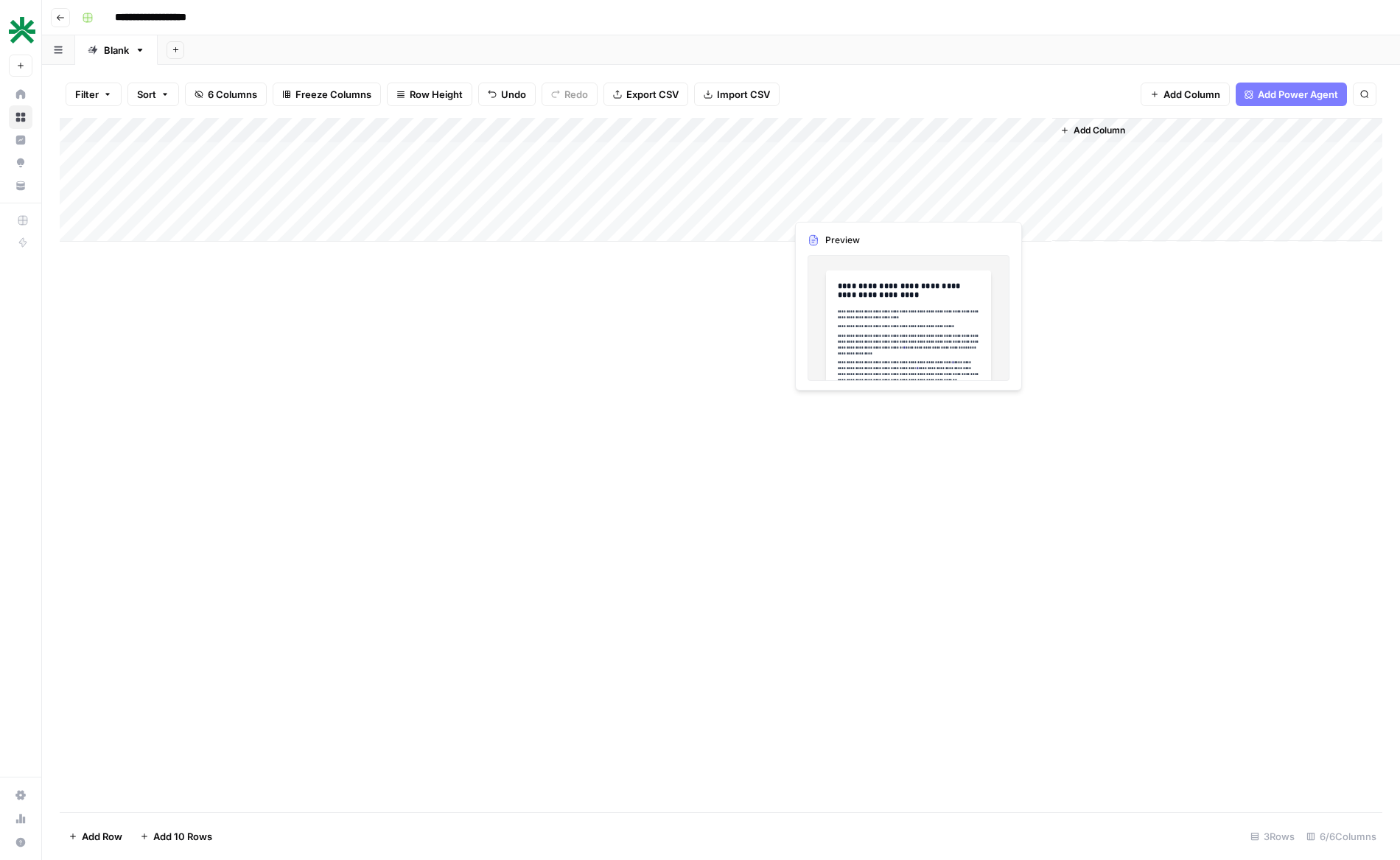
click at [849, 201] on div "Add Column" at bounding box center [720, 179] width 1322 height 123
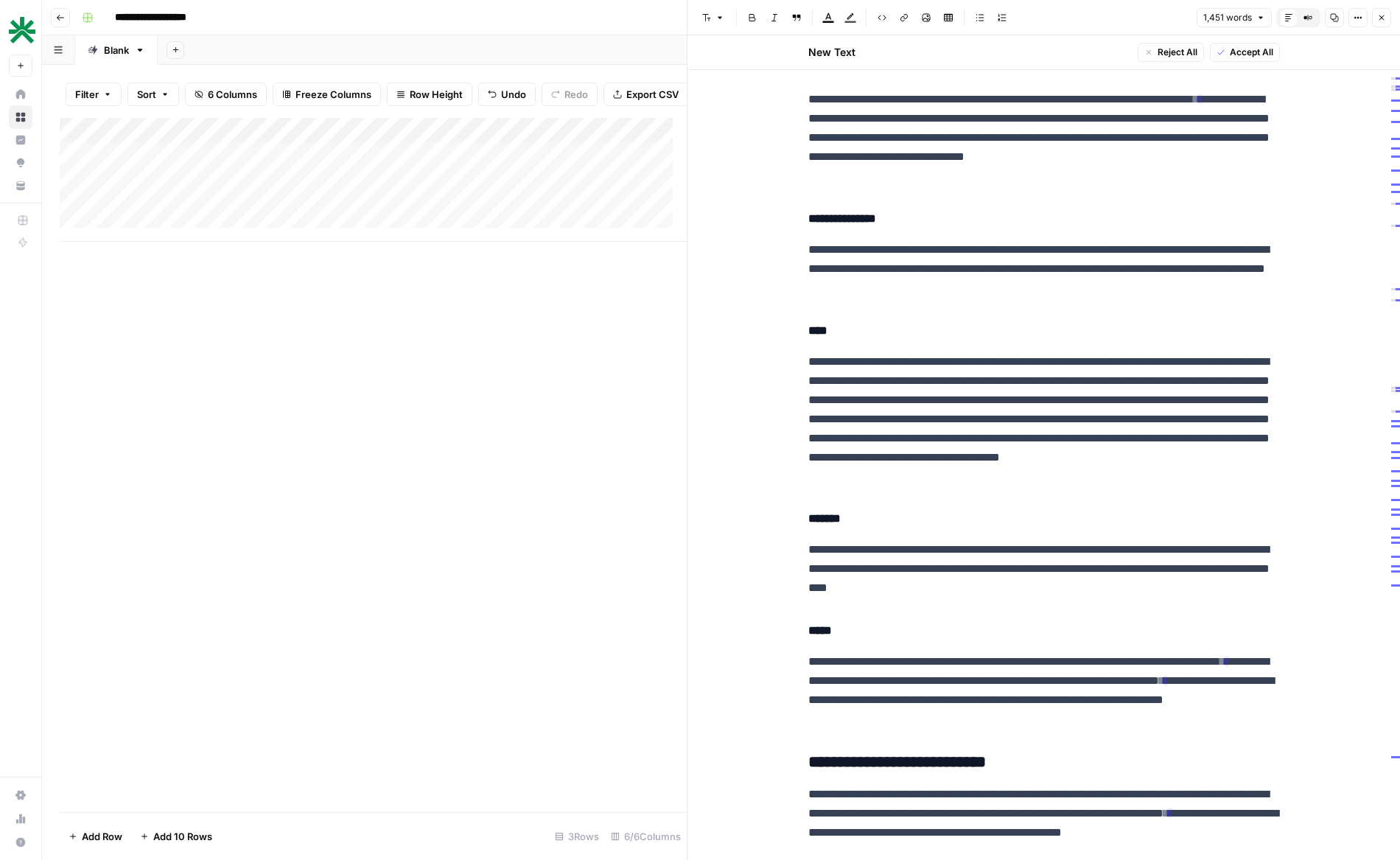
scroll to position [1529, 0]
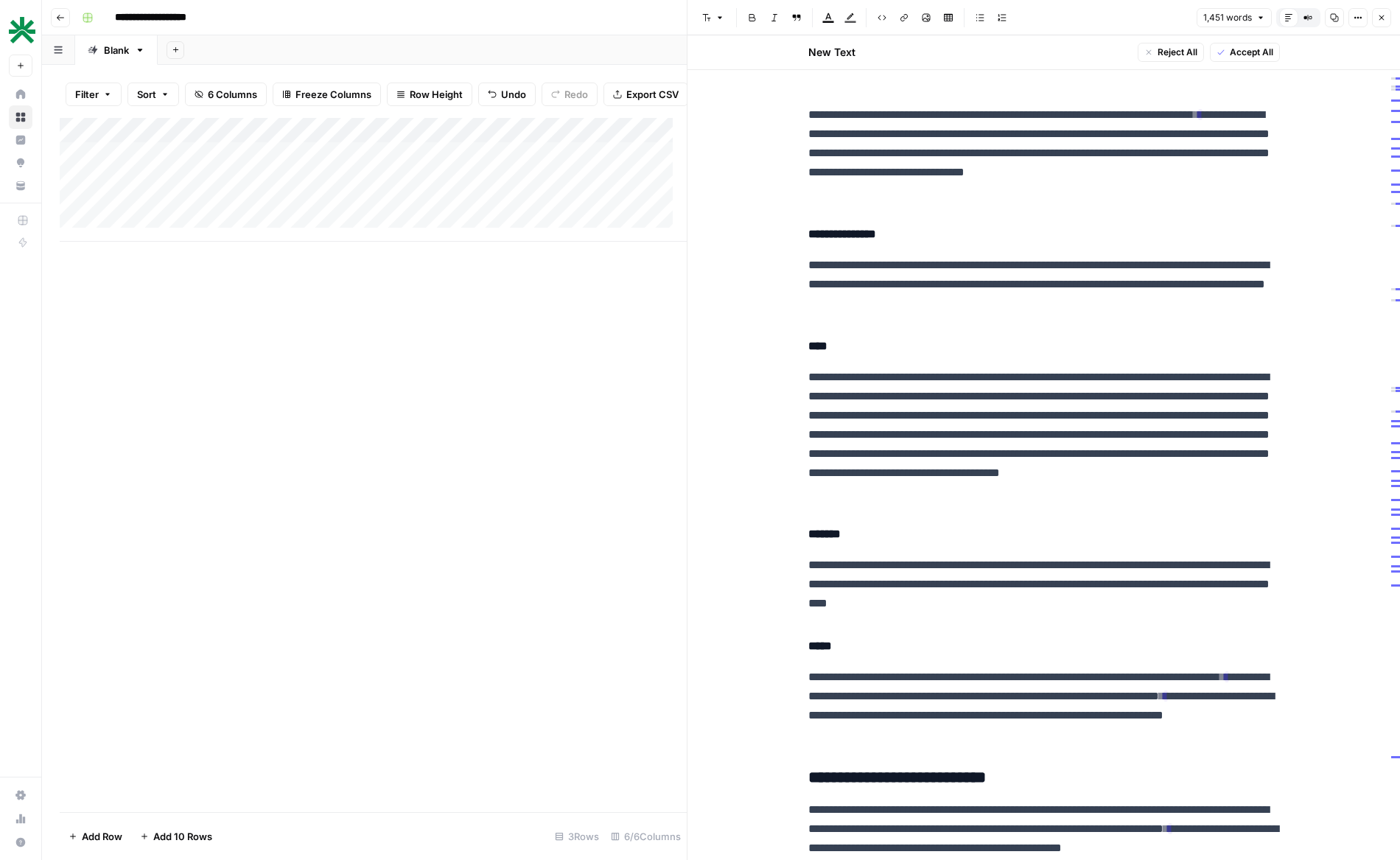
click at [1385, 12] on button "Close" at bounding box center [1380, 17] width 19 height 19
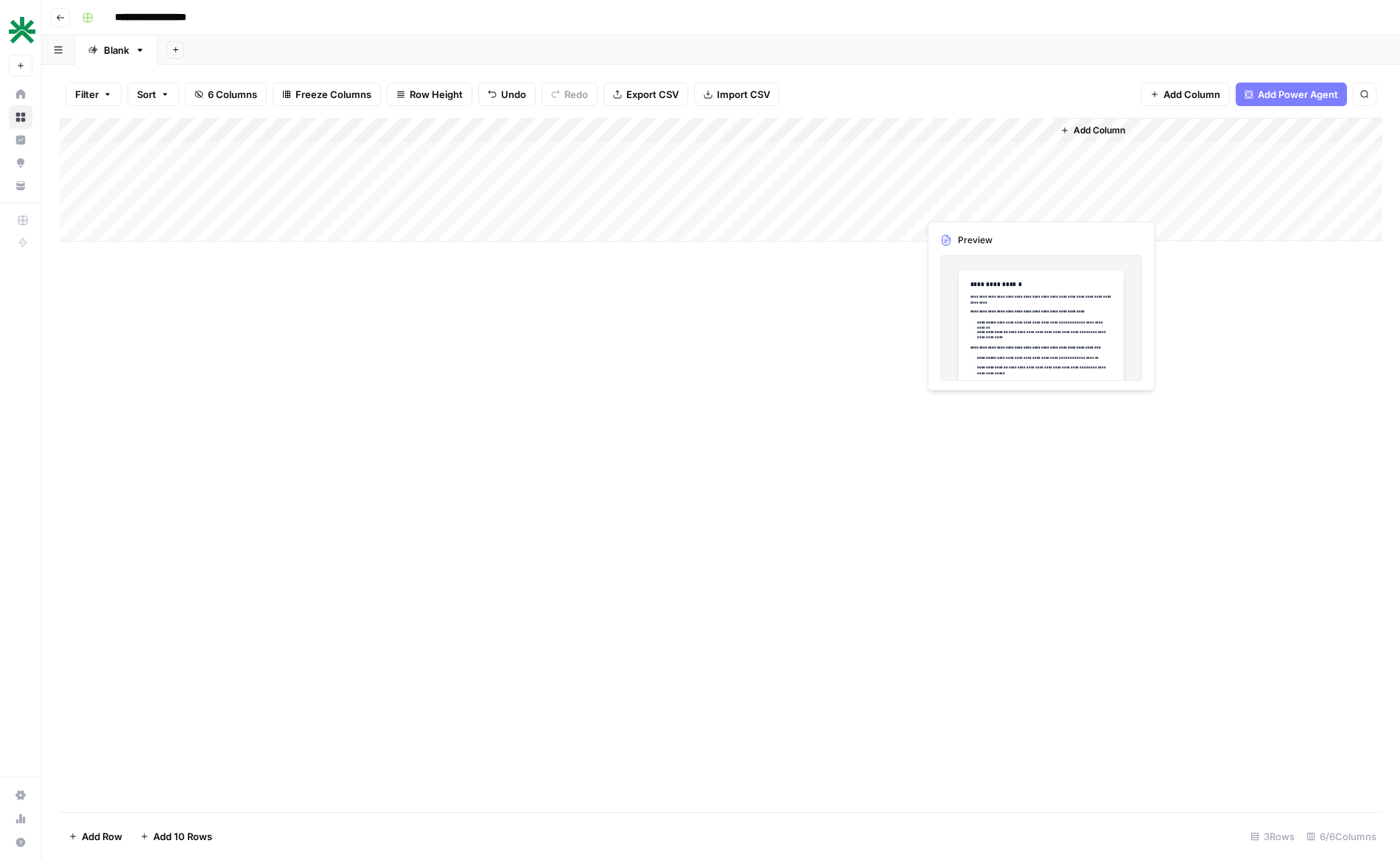
click at [962, 204] on div "Add Column" at bounding box center [720, 179] width 1322 height 123
click at [842, 202] on div "Add Column" at bounding box center [720, 179] width 1322 height 123
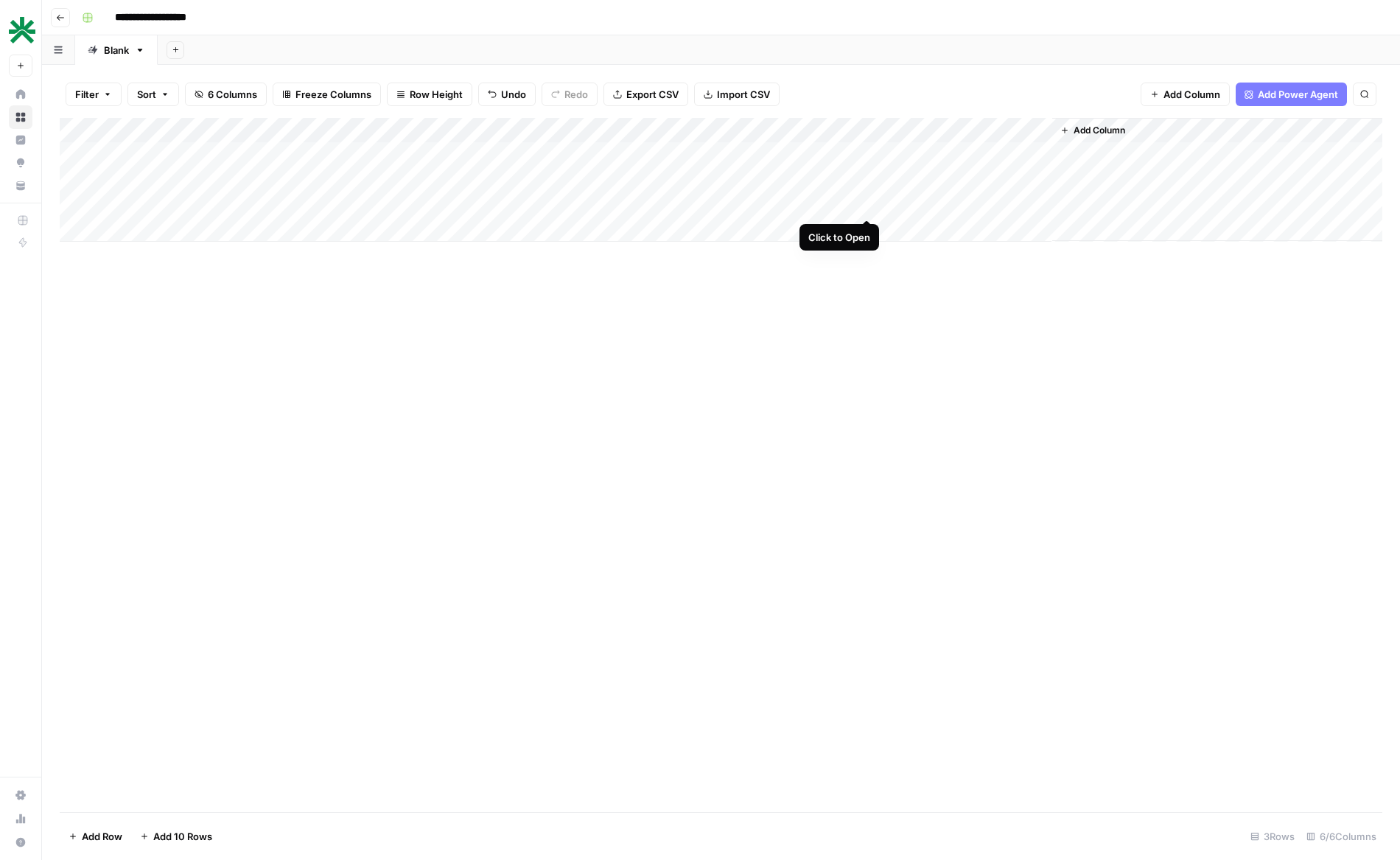
click at [866, 205] on div "Add Column" at bounding box center [720, 179] width 1322 height 123
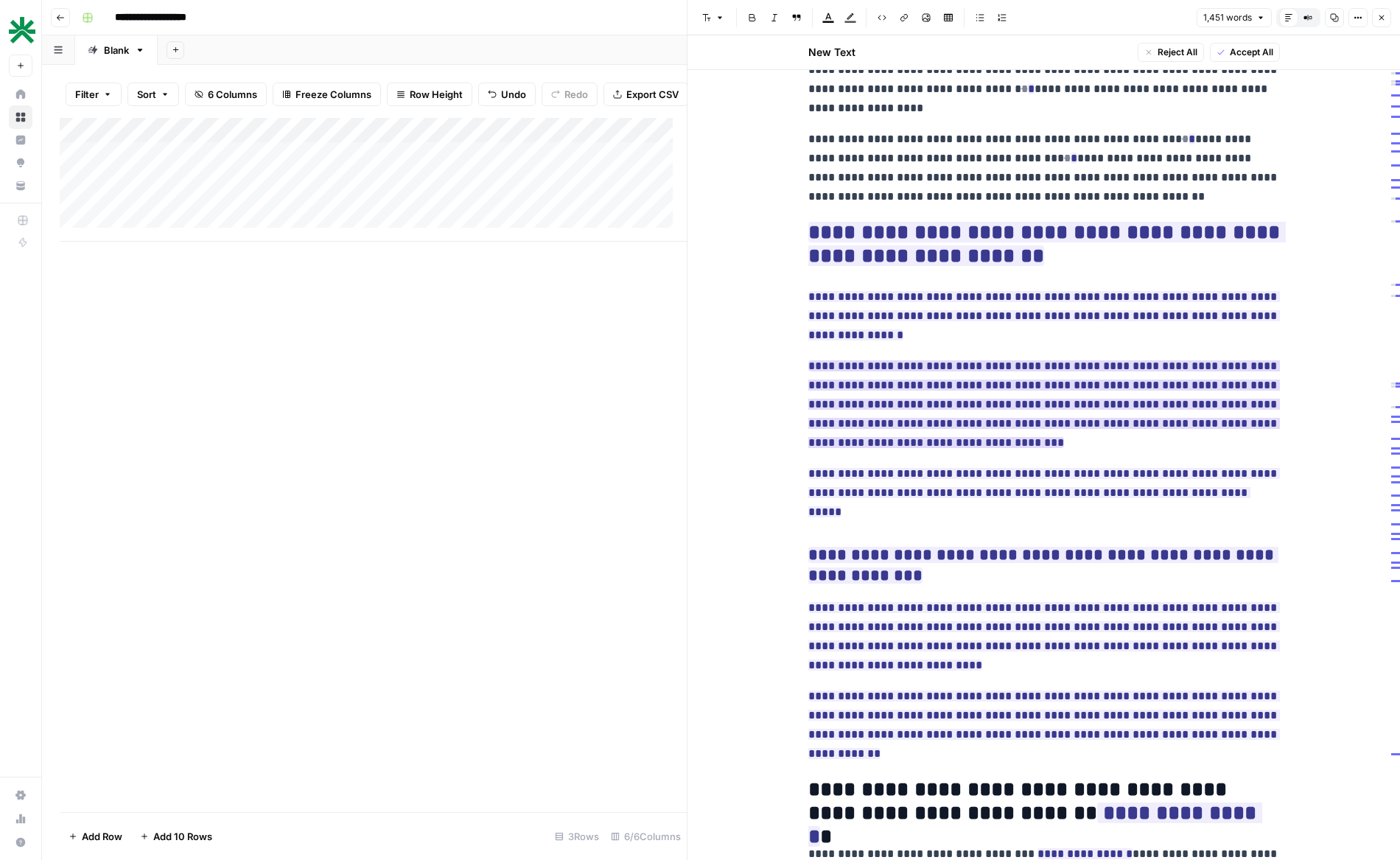
scroll to position [231, 0]
click at [1377, 19] on icon "button" at bounding box center [1381, 17] width 9 height 9
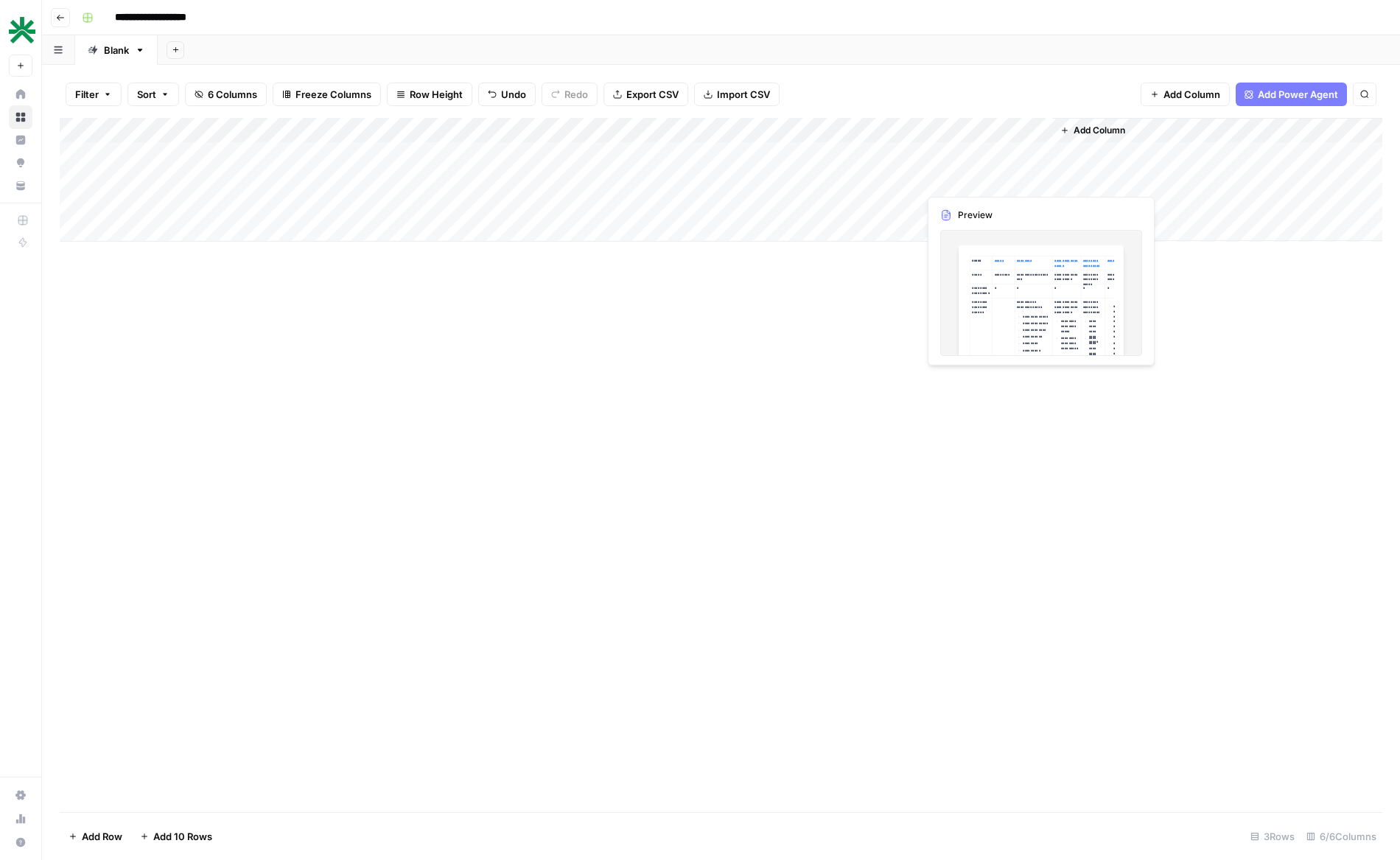
click at [836, 181] on div "Add Column" at bounding box center [720, 179] width 1322 height 123
click at [864, 174] on div "Add Column" at bounding box center [720, 179] width 1322 height 123
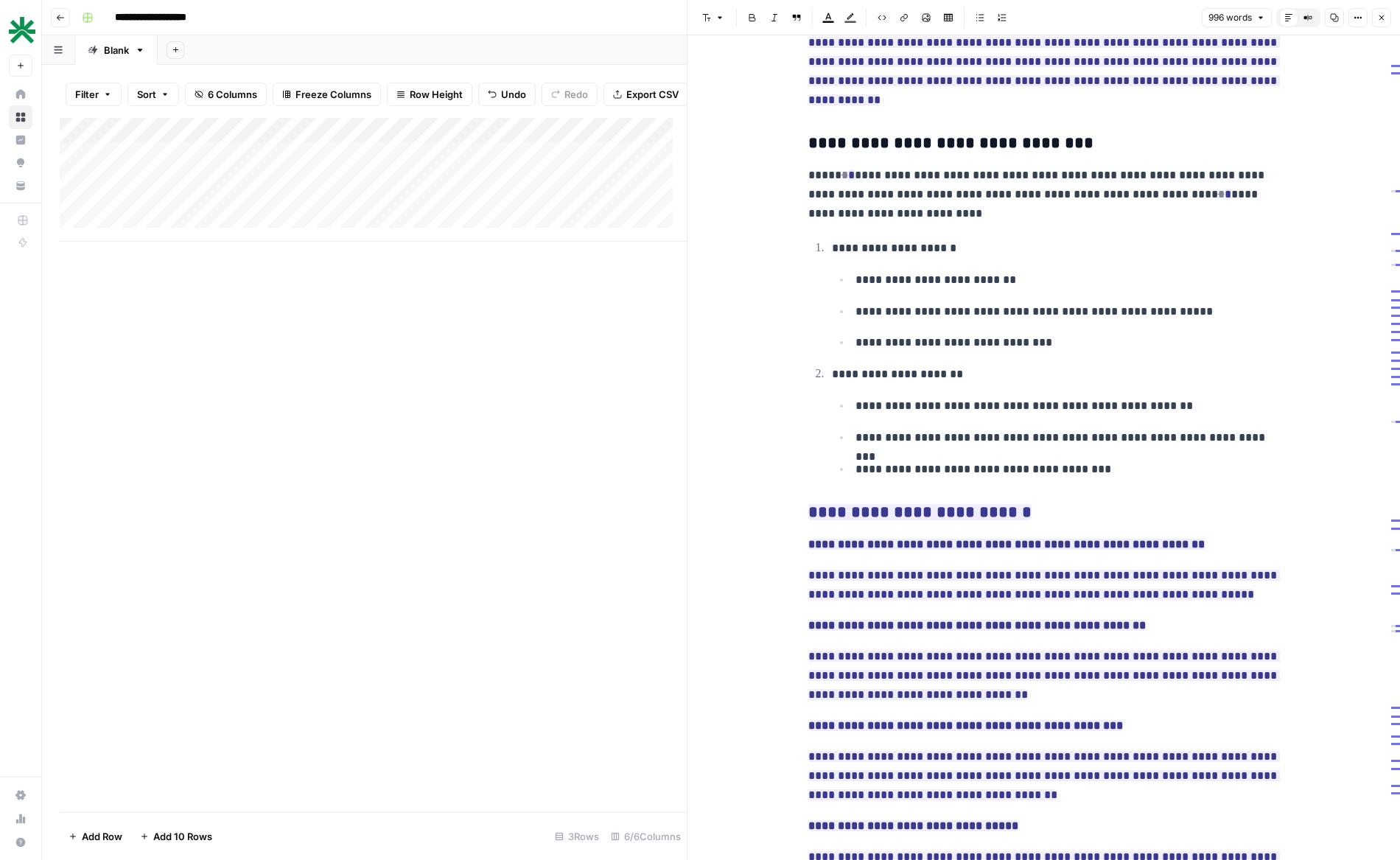
scroll to position [2531, 0]
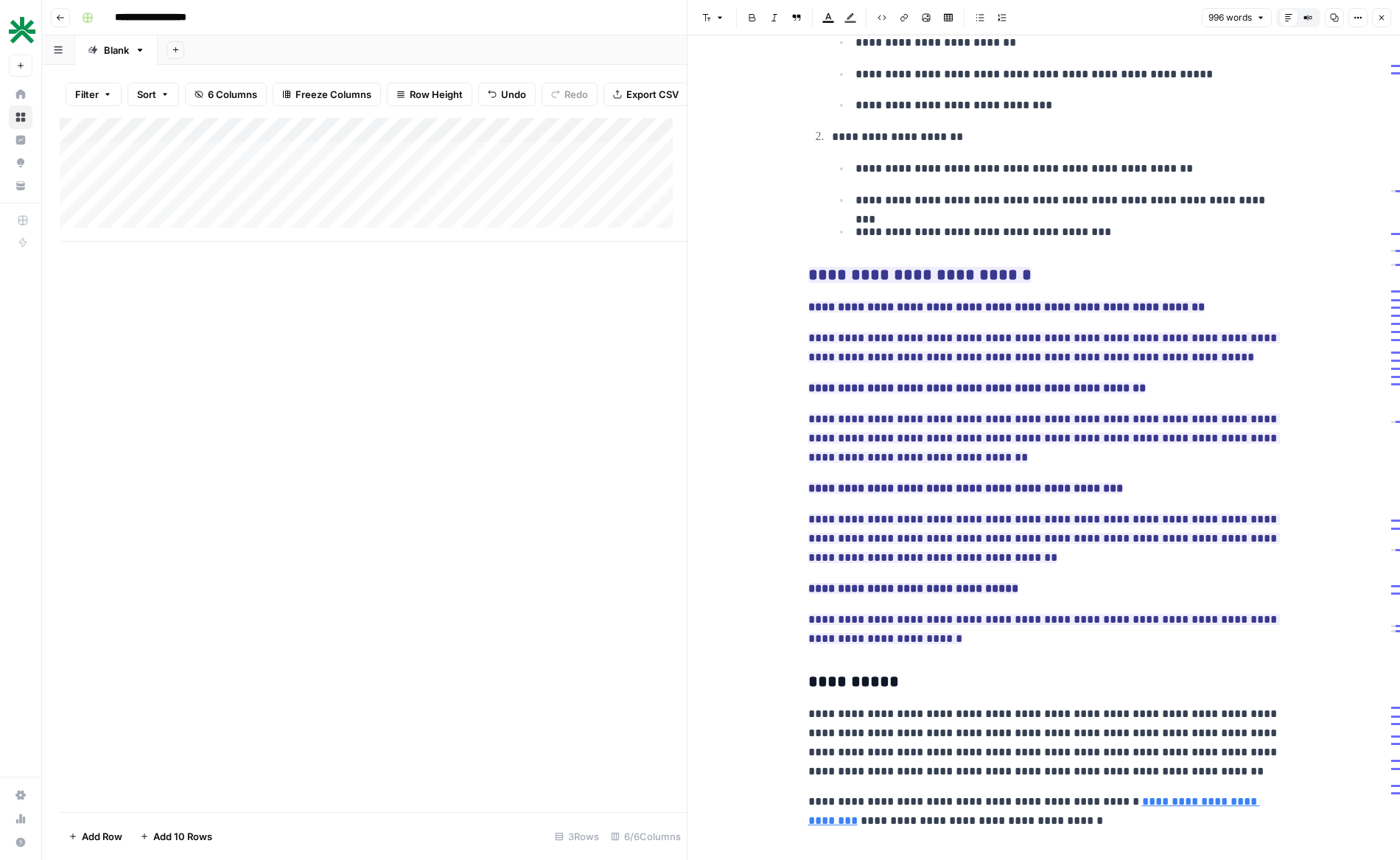
click at [499, 215] on div "Add Column" at bounding box center [372, 179] width 627 height 123
click at [512, 186] on div "Add Column" at bounding box center [372, 179] width 627 height 123
